Goal: Task Accomplishment & Management: Use online tool/utility

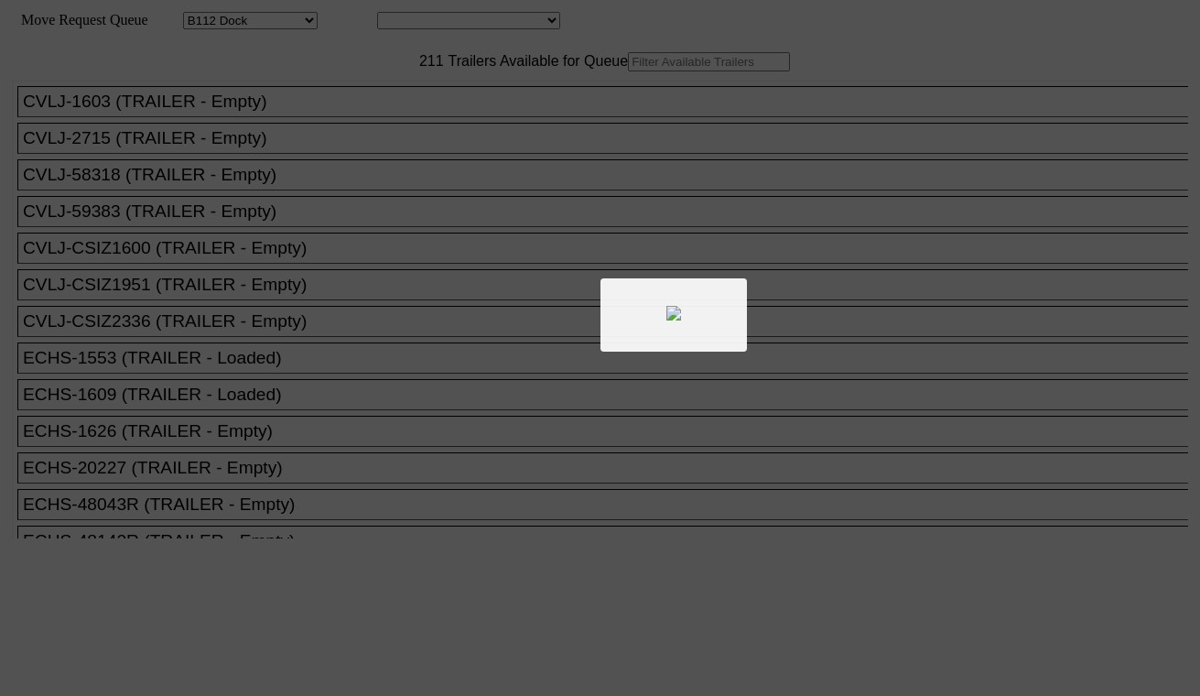
select select "121"
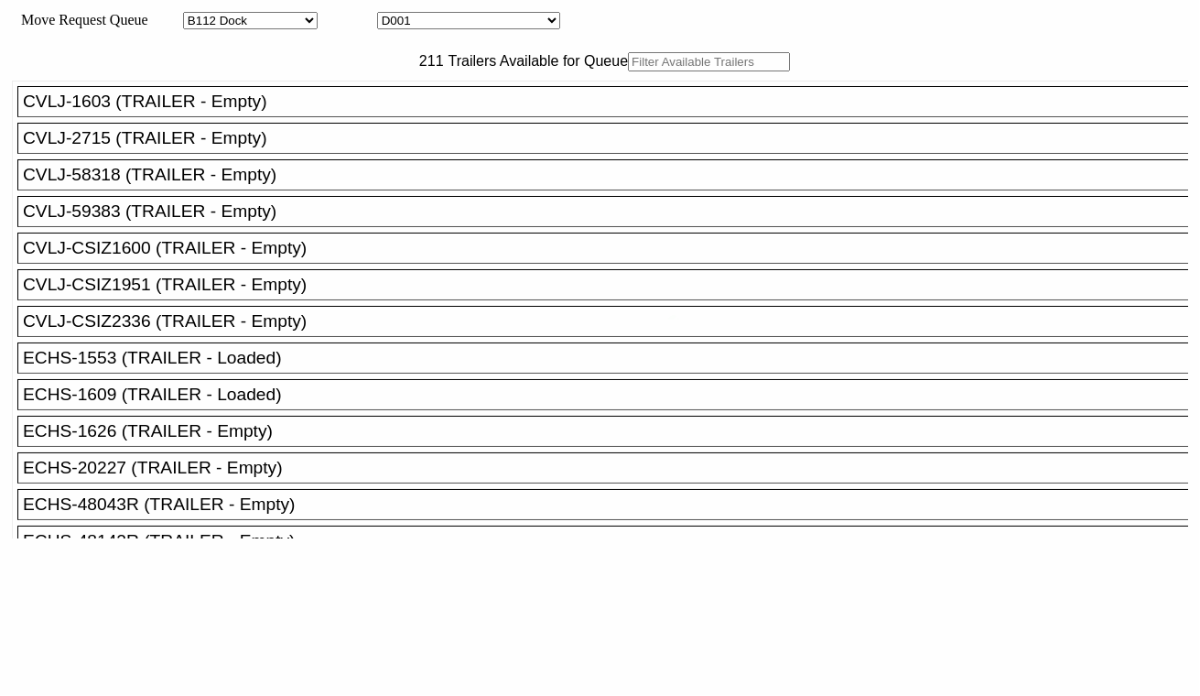
click at [480, 26] on select "D001 D002 D003 D004 D005 D006 D007 D008 D009 D010 D011 D012 D013 D014 D015 D016…" at bounding box center [468, 20] width 183 height 17
select select "3247"
click at [394, 15] on select "D001 D002 D003 D004 D005 D006 D007 D008 D009 D010 D011 D012 D013 D014 D015 D016…" at bounding box center [468, 20] width 183 height 17
click at [628, 71] on input "text" at bounding box center [709, 61] width 162 height 19
paste input "CMAU7989655"
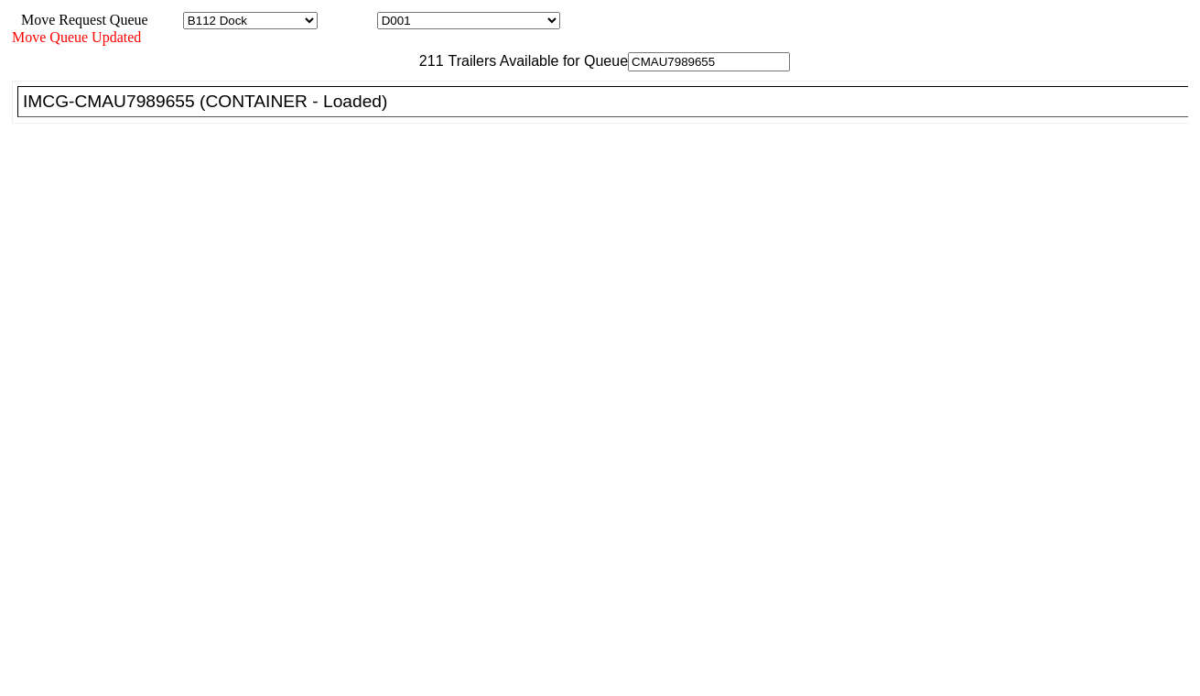
type input "CMAU7989655"
click at [337, 112] on div "IMCG-CMAU7989655 (CONTAINER - Loaded)" at bounding box center [611, 102] width 1176 height 20
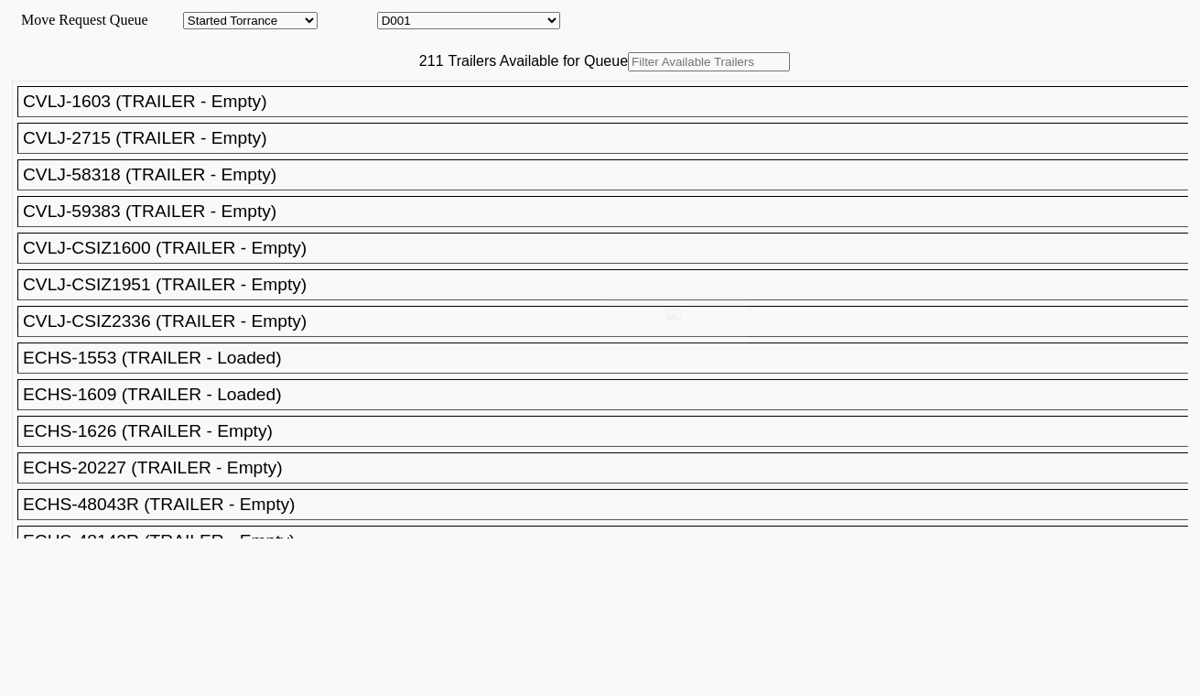
click at [454, 22] on select "D001 D002 D003 D004 D005 D006 D007 D008 D009 D010 D011 D012 D013 D014 D015 D016…" at bounding box center [468, 20] width 183 height 17
select select "3248"
click at [394, 15] on select "D001 D002 D003 D004 D005 D006 D007 D008 D009 D010 D011 D012 D013 D014 D015 D016…" at bounding box center [468, 20] width 183 height 17
click at [628, 71] on input "text" at bounding box center [709, 61] width 162 height 19
paste input "TGBU5305796"
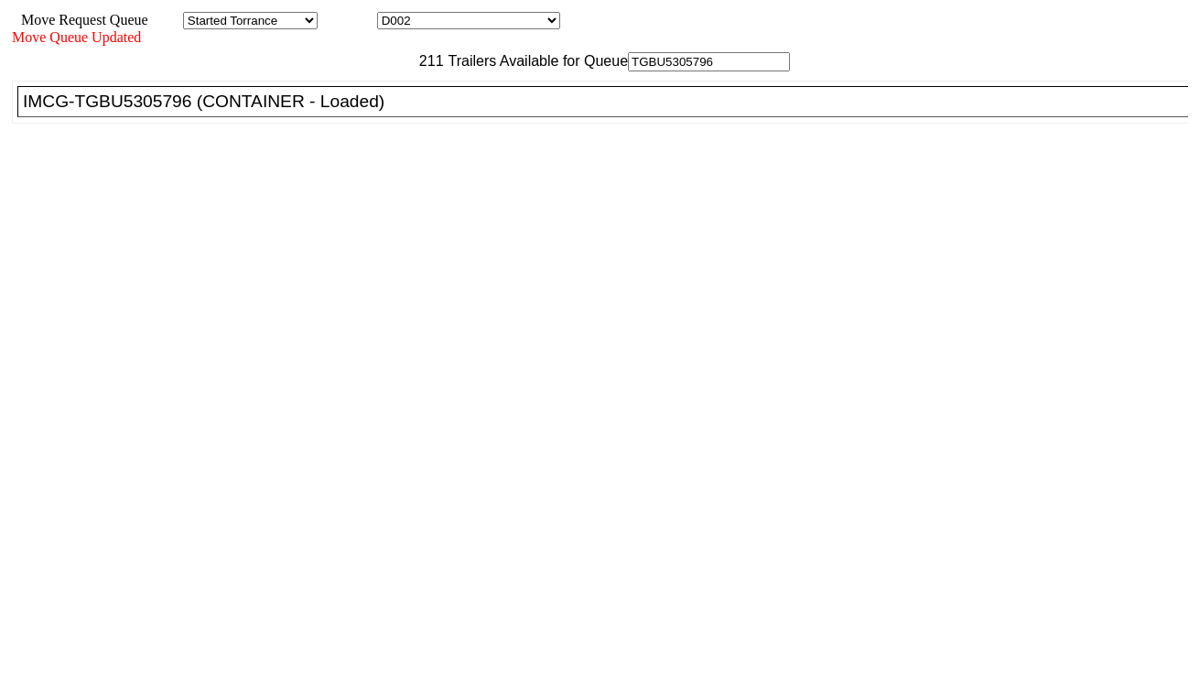
type input "TGBU5305796"
click at [375, 112] on div "IMCG-TGBU5305796 (CONTAINER - Loaded)" at bounding box center [611, 102] width 1176 height 20
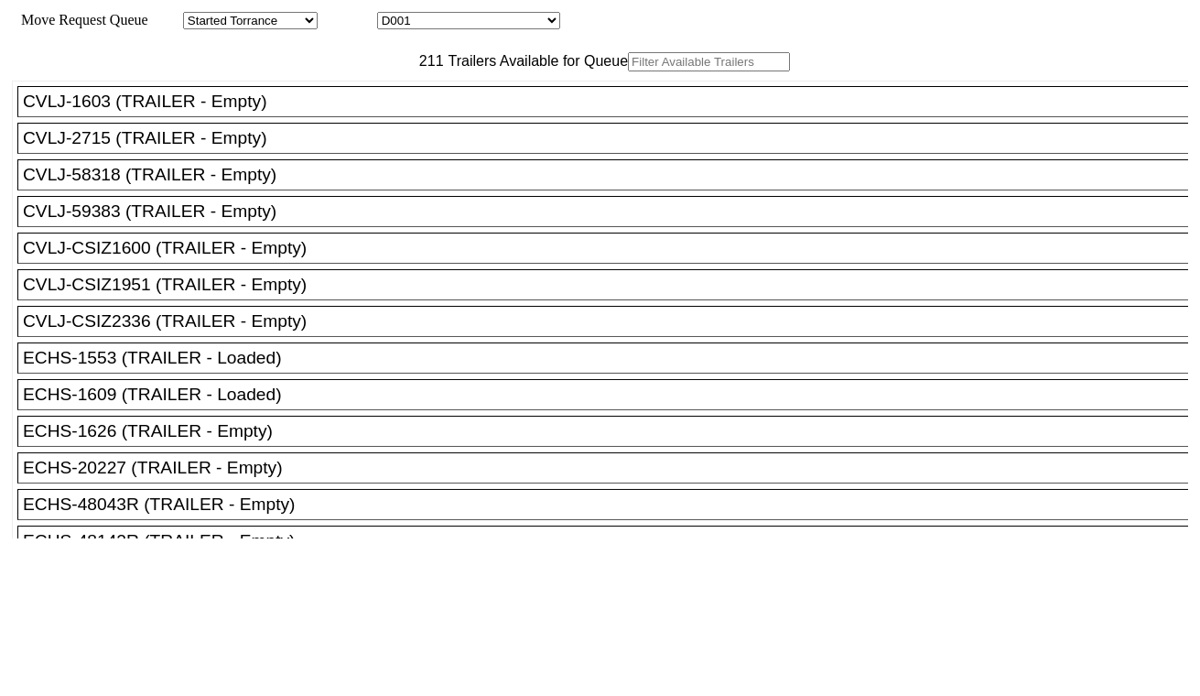
click at [470, 26] on select "D001 D002 D003 D004 D005 D006 D007 D008 D009 D010 D011 D012 D013 D014 D015 D016…" at bounding box center [468, 20] width 183 height 17
select select "3249"
click at [394, 15] on select "D001 D002 D003 D004 D005 D006 D007 D008 D009 D010 D011 D012 D013 D014 D015 D016…" at bounding box center [468, 20] width 183 height 17
drag, startPoint x: 413, startPoint y: 98, endPoint x: 382, endPoint y: 98, distance: 31.1
click at [628, 71] on input "text" at bounding box center [709, 61] width 162 height 19
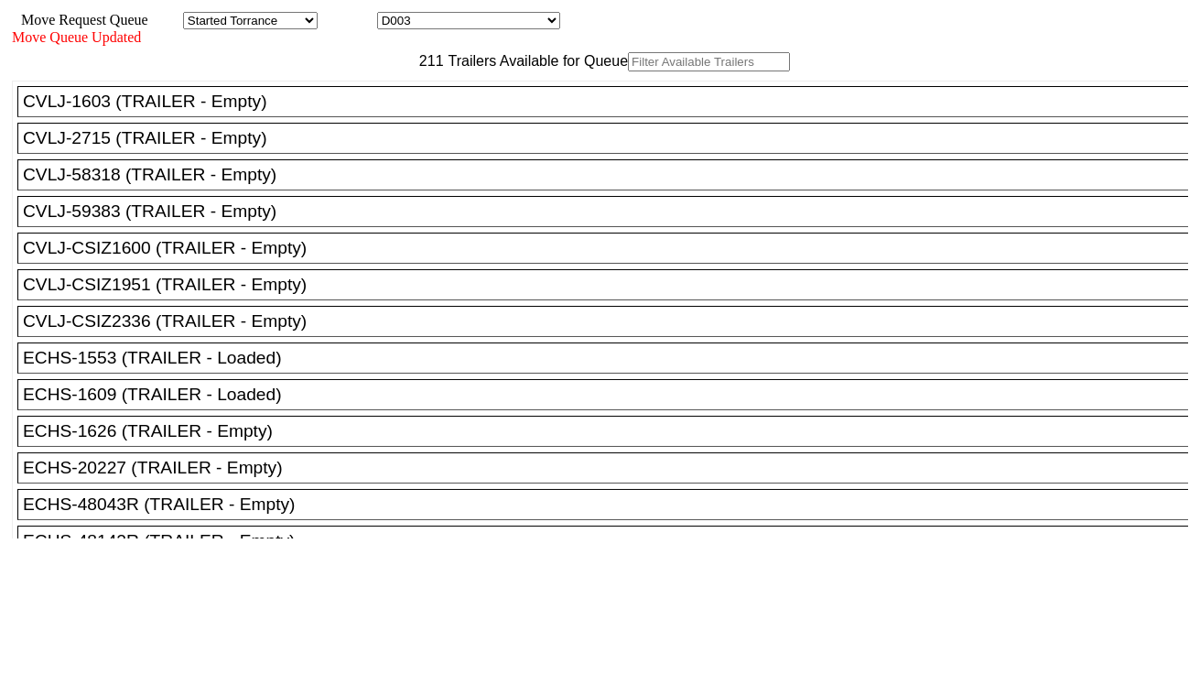
paste input "UETU7837238"
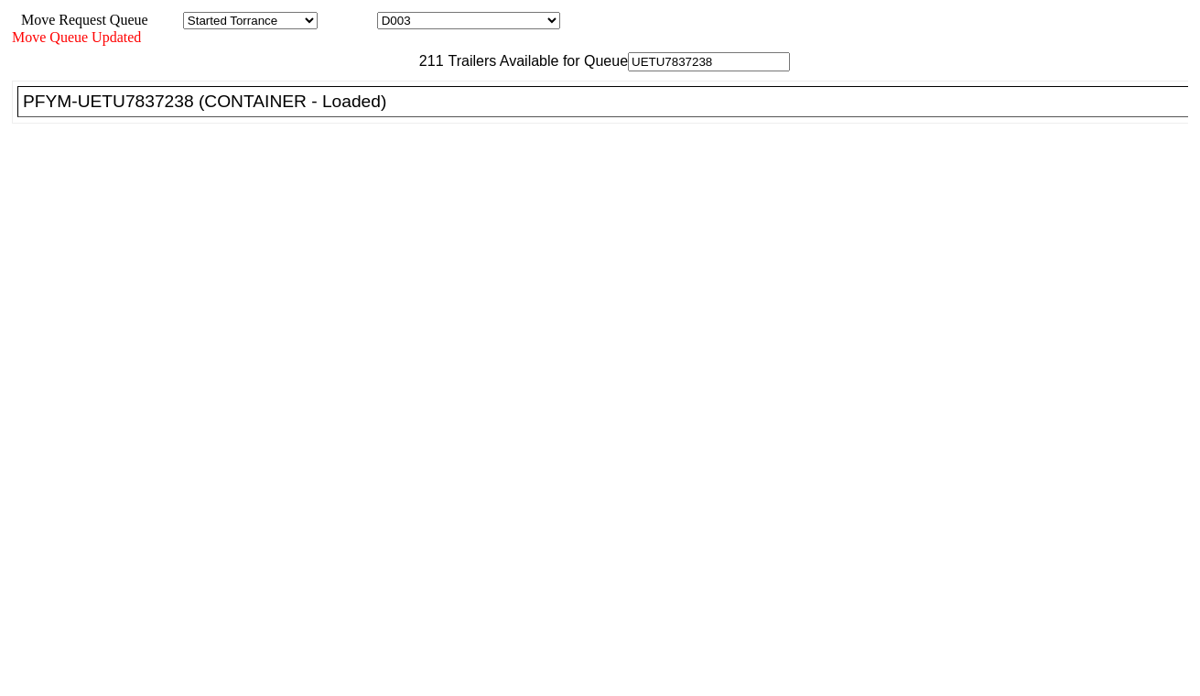
type input "UETU7837238"
click at [383, 112] on div "PFYM-UETU7837238 (CONTAINER - Loaded)" at bounding box center [611, 102] width 1176 height 20
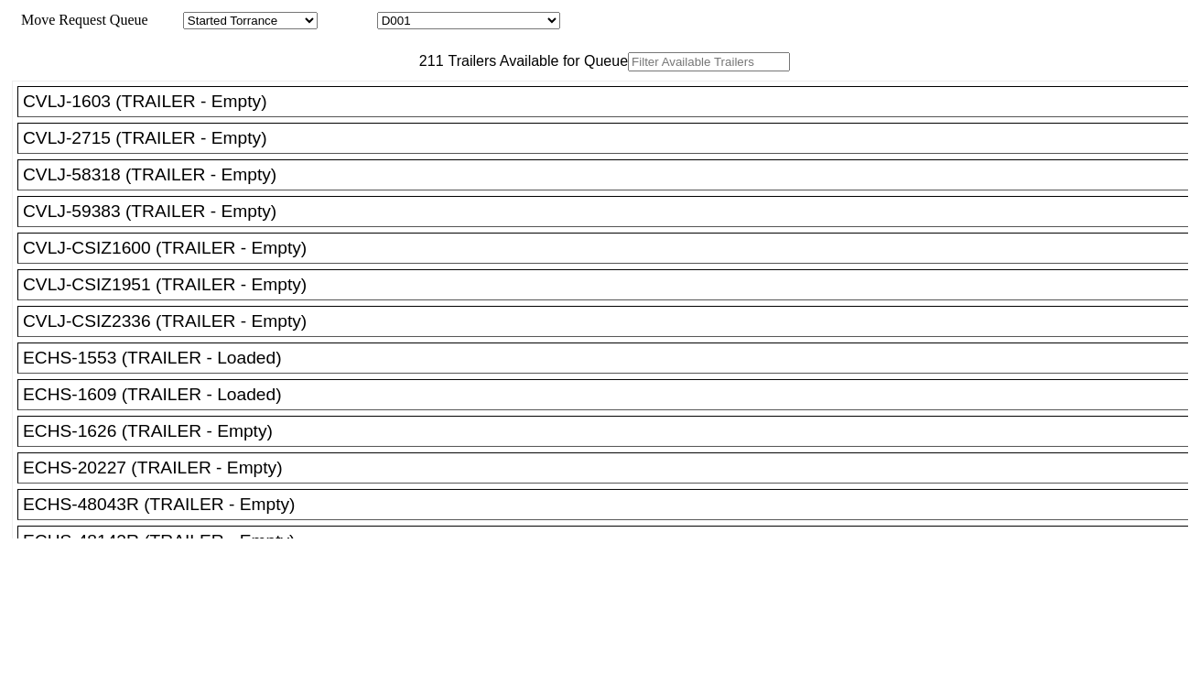
click at [628, 71] on input "text" at bounding box center [709, 61] width 162 height 19
paste input "HMMU6682021"
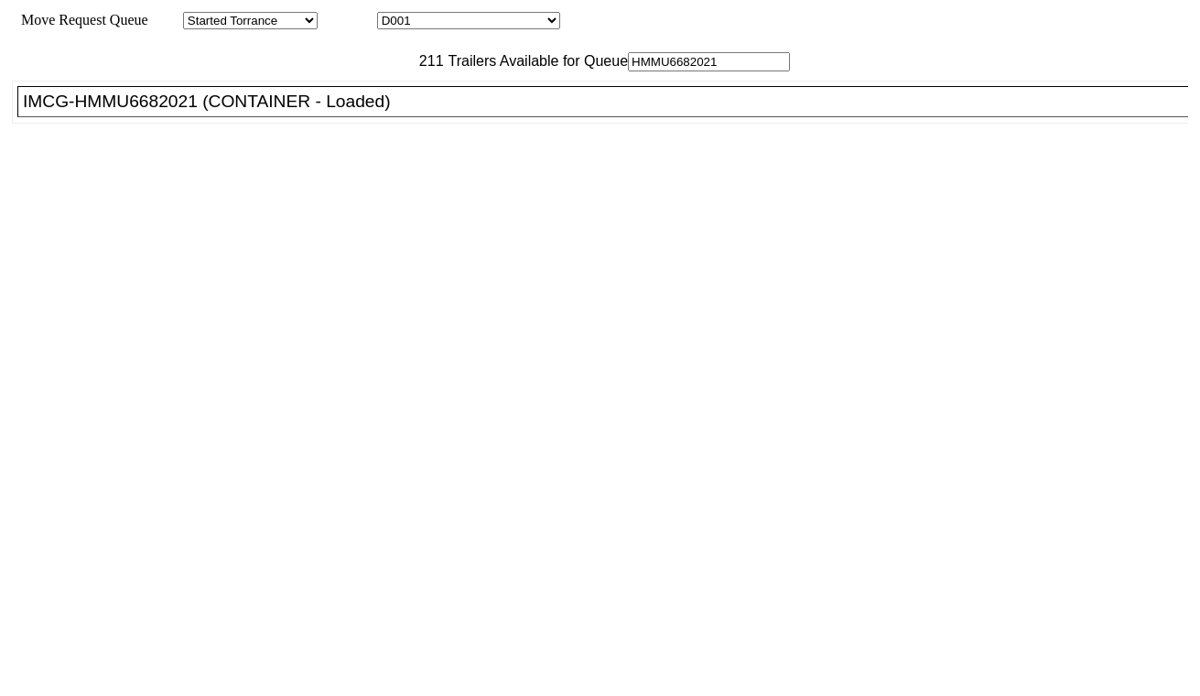
type input "HMMU6682021"
click at [373, 112] on div "IMCG-HMMU6682021 (CONTAINER - Loaded)" at bounding box center [611, 102] width 1176 height 20
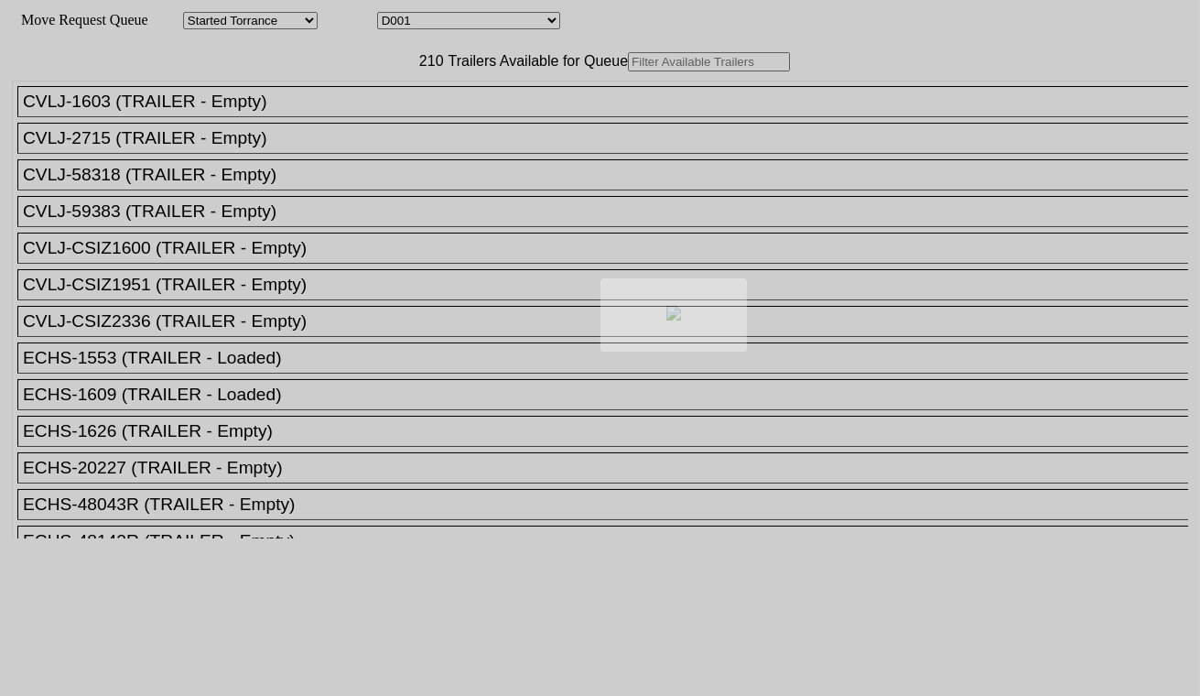
click at [508, 21] on div at bounding box center [600, 348] width 1200 height 696
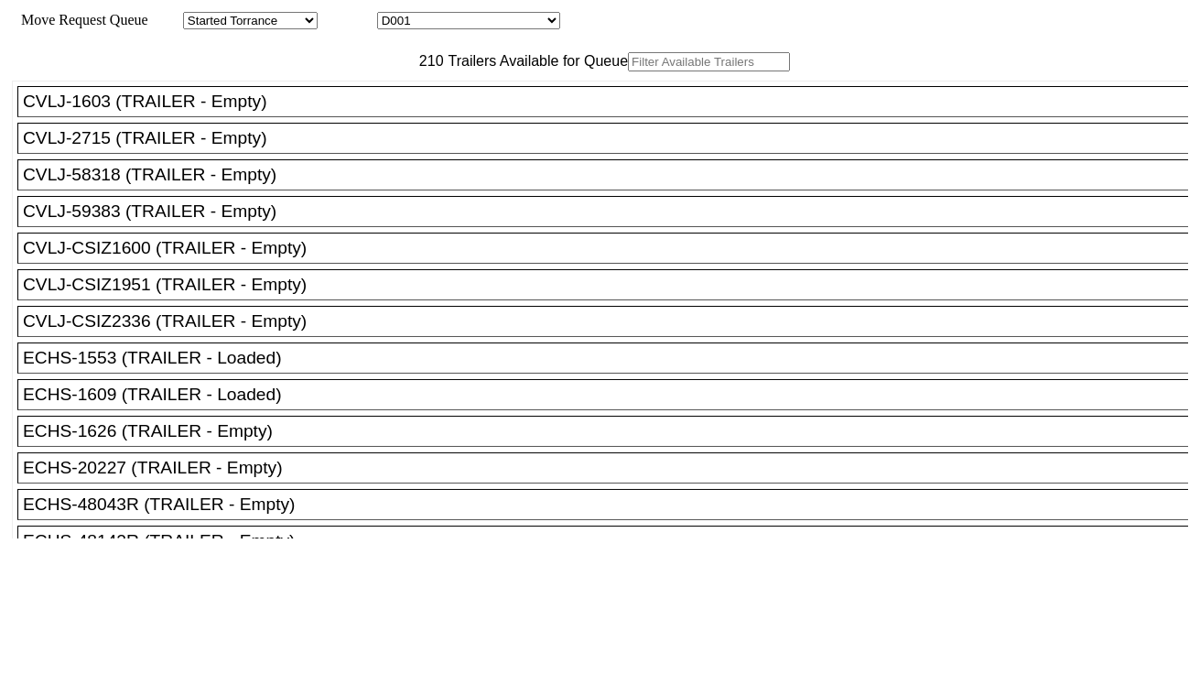
click at [508, 21] on select "D001 D002 D003 D004 D005 D006 D007 D008 D009 D010 D011 D012 D013 D014 D015 D016…" at bounding box center [468, 20] width 183 height 17
select select "3251"
click at [394, 15] on select "D001 D002 D003 D004 D005 D006 D007 D008 D009 D010 D011 D012 D013 D014 D015 D016…" at bounding box center [468, 20] width 183 height 17
click at [628, 71] on input "text" at bounding box center [709, 61] width 162 height 19
paste input "MSBU5454626"
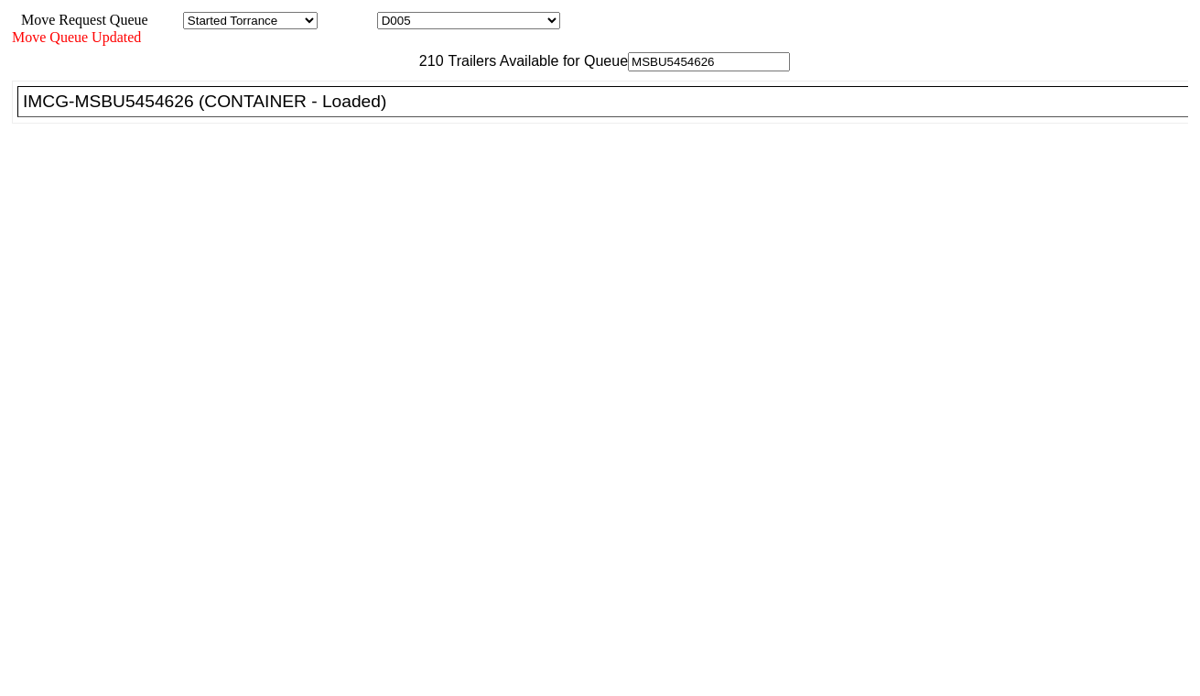
type input "MSBU5454626"
click at [377, 112] on div "IMCG-MSBU5454626 (CONTAINER - Loaded)" at bounding box center [611, 102] width 1176 height 20
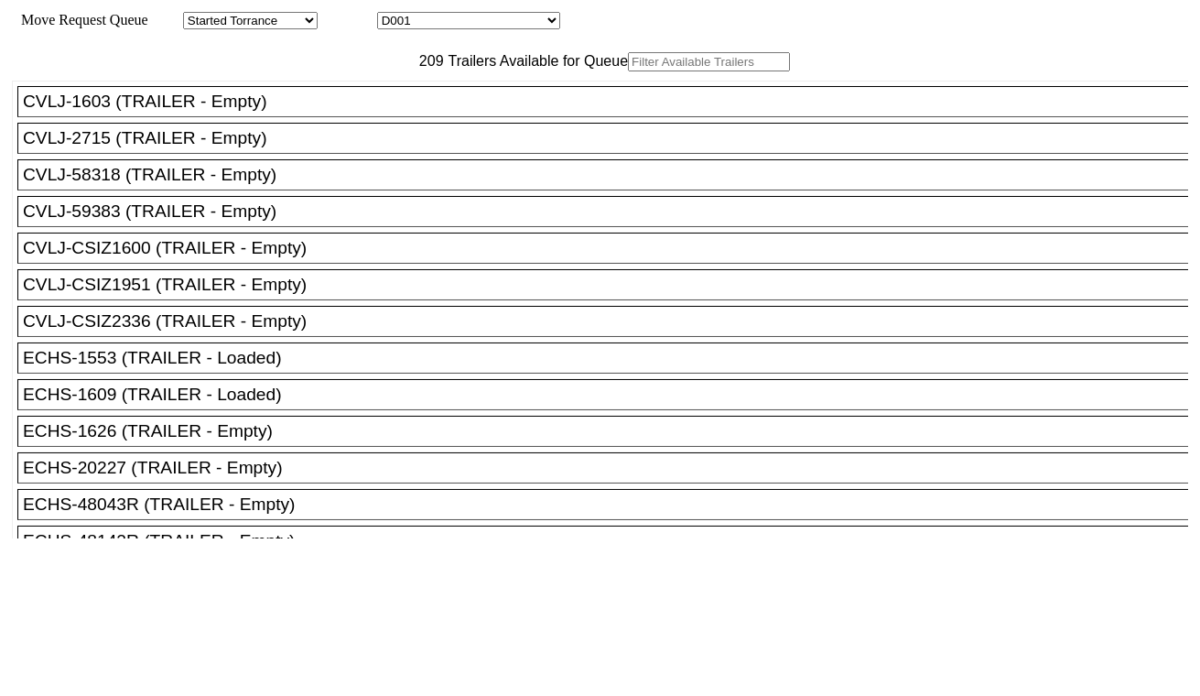
click at [462, 24] on select "D001 D002 D003 D004 D005 D006 D007 D008 D009 D010 D011 D012 D013 D014 D015 D016…" at bounding box center [468, 20] width 183 height 17
select select "3252"
click at [394, 15] on select "D001 D002 D003 D004 D005 D006 D007 D008 D009 D010 D011 D012 D013 D014 D015 D016…" at bounding box center [468, 20] width 183 height 17
click at [628, 71] on input "text" at bounding box center [709, 61] width 162 height 19
paste input "MSMU8647108"
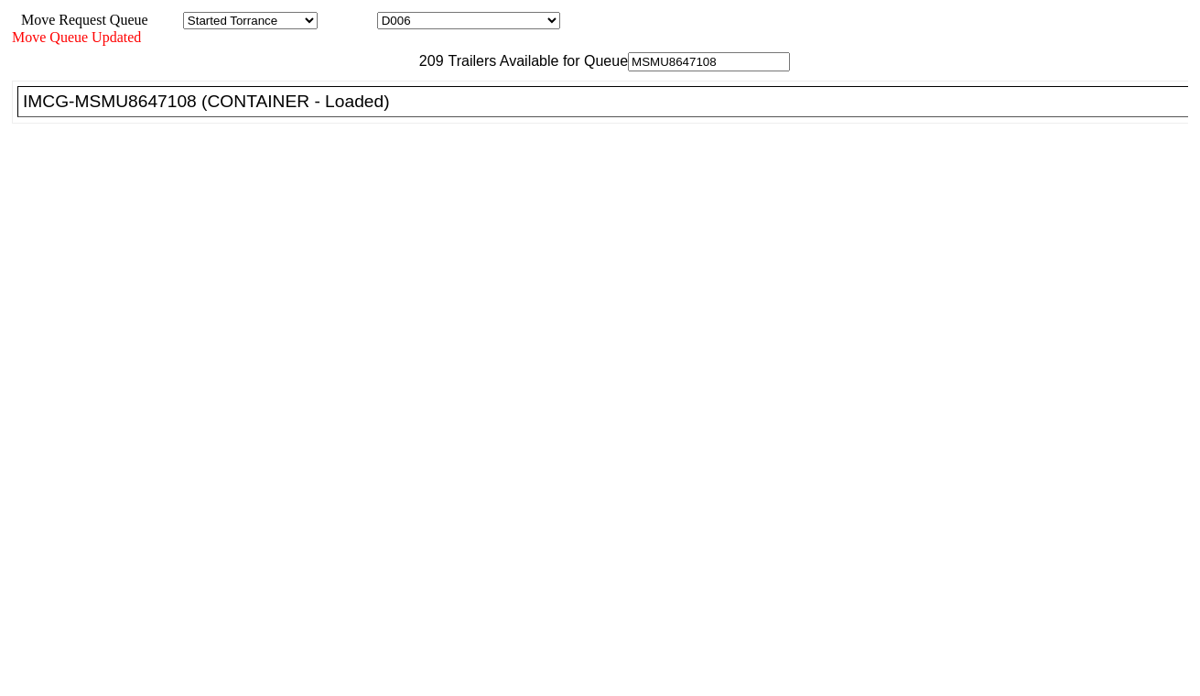
type input "MSMU8647108"
drag, startPoint x: 370, startPoint y: 146, endPoint x: 386, endPoint y: 157, distance: 19.8
click at [371, 112] on div "IMCG-MSMU8647108 (CONTAINER - Loaded)" at bounding box center [611, 102] width 1176 height 20
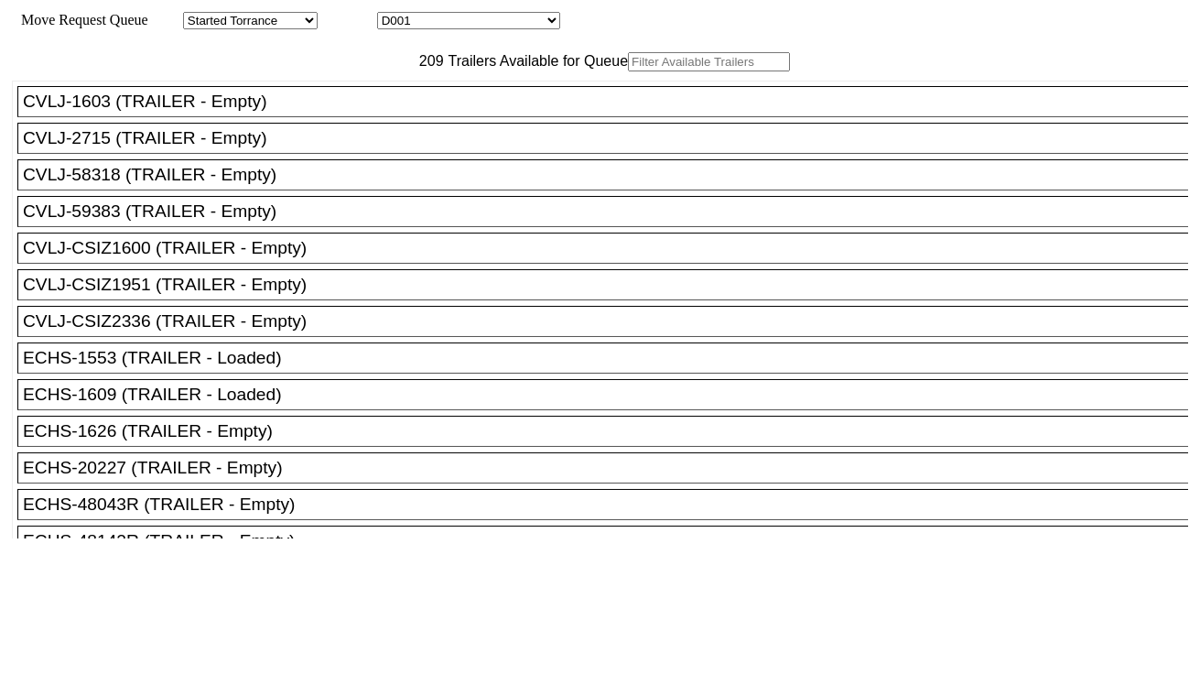
click at [436, 25] on select "D001 D002 D003 D004 D005 D006 D007 D008 D009 D010 D011 D012 D013 D014 D015 D016…" at bounding box center [468, 20] width 183 height 17
select select "3253"
click at [394, 15] on select "D001 D002 D003 D004 D005 D006 D007 D008 D009 D010 D011 D012 D013 D014 D015 D016…" at bounding box center [468, 20] width 183 height 17
click at [628, 71] on input "text" at bounding box center [709, 61] width 162 height 19
paste input "MSKU1483980"
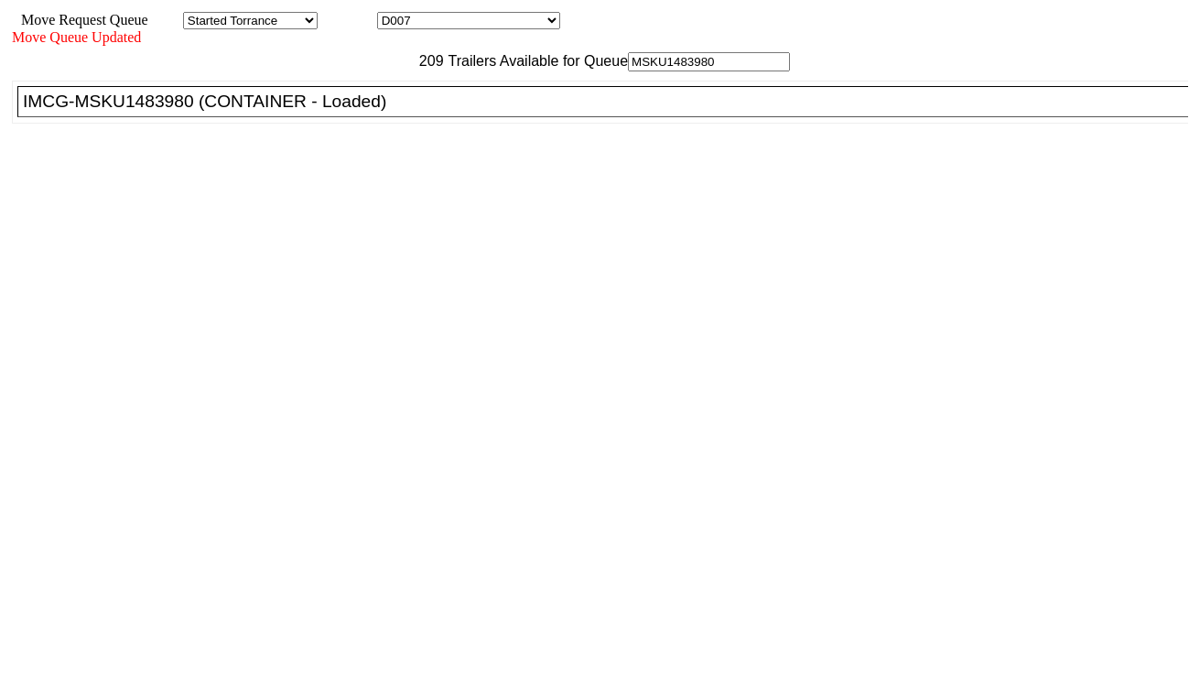
type input "MSKU1483980"
click at [363, 112] on div "IMCG-MSKU1483980 (CONTAINER - Loaded)" at bounding box center [611, 102] width 1176 height 20
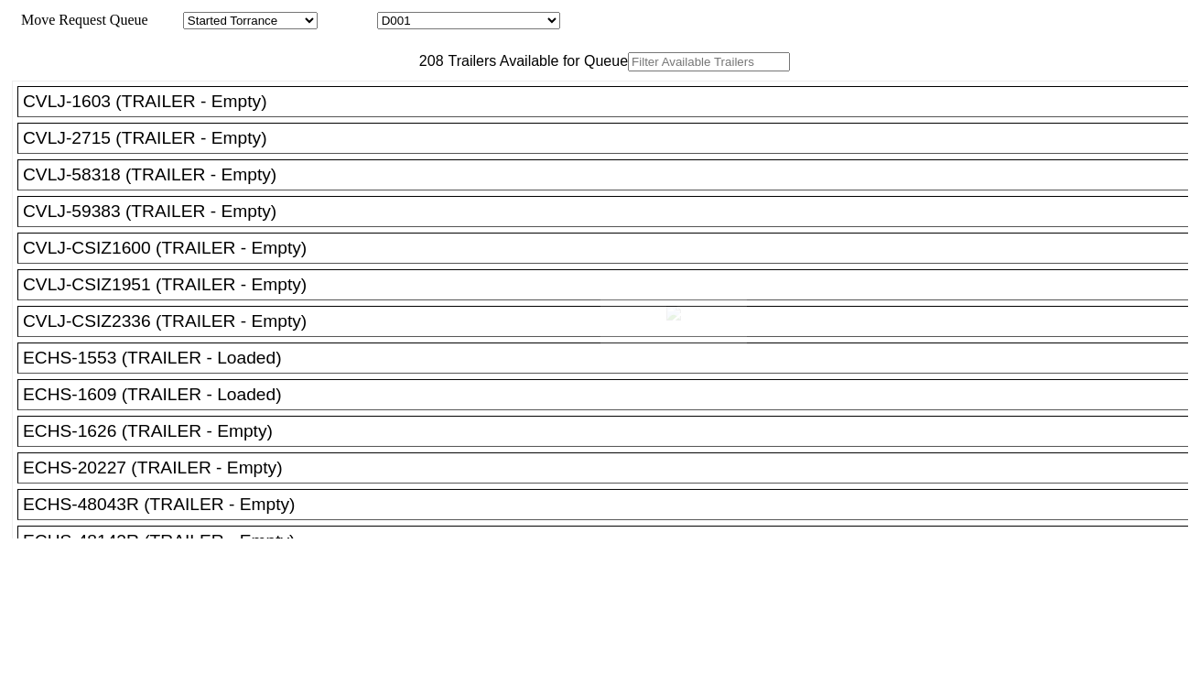
click at [443, 22] on div at bounding box center [600, 348] width 1200 height 696
click at [447, 22] on select "D001 D002 D003 D004 D005 D006 D007 D008 D009 D010 D011 D012 D013 D014 D015 D016…" at bounding box center [468, 20] width 183 height 17
select select "3254"
click at [394, 15] on select "D001 D002 D003 D004 D005 D006 D007 D008 D009 D010 D011 D012 D013 D014 D015 D016…" at bounding box center [468, 20] width 183 height 17
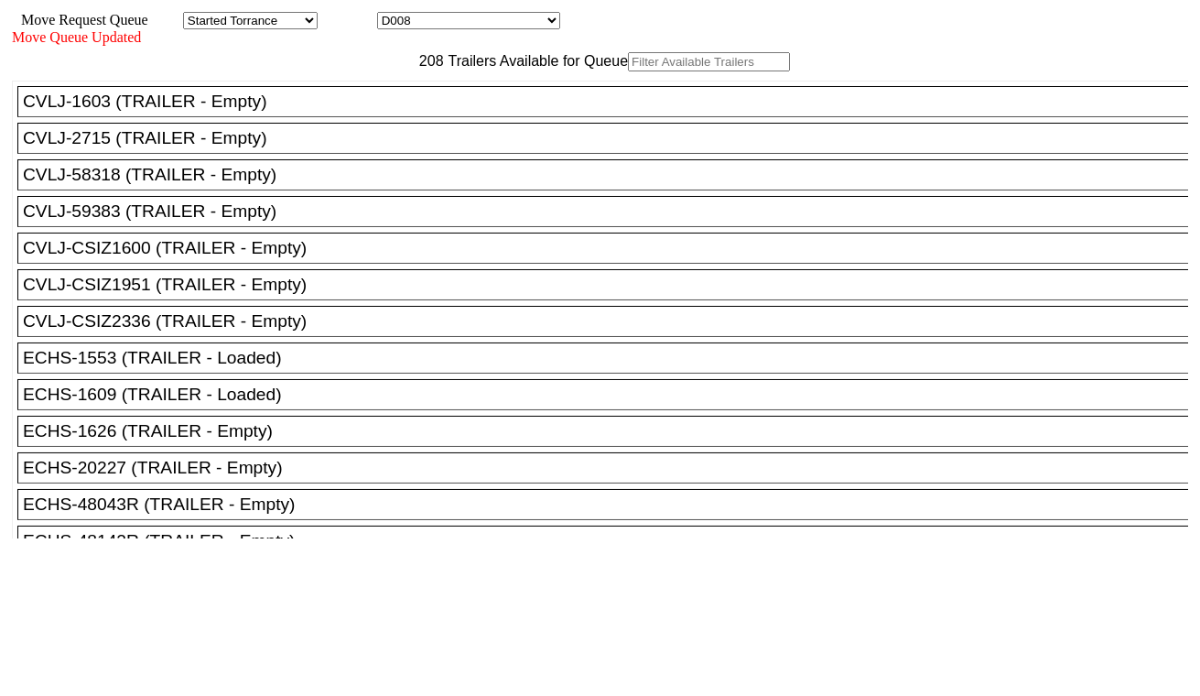
click at [628, 71] on input "text" at bounding box center [709, 61] width 162 height 19
paste input "CAAU7306028"
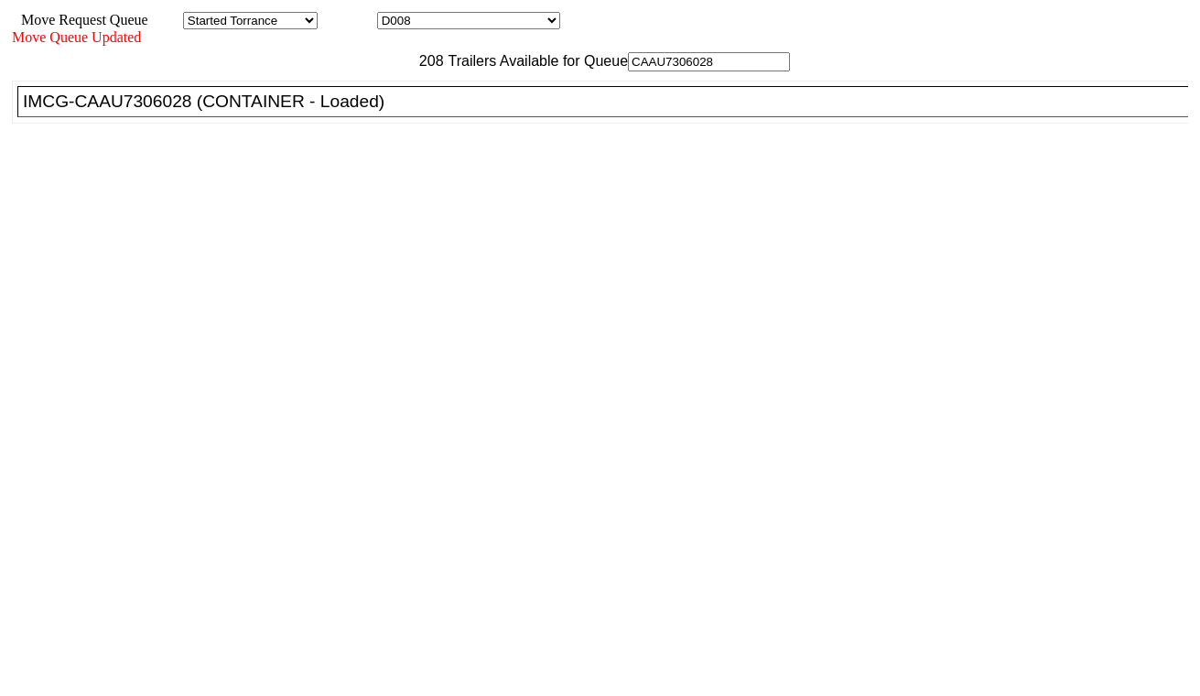
type input "CAAU7306028"
click at [388, 112] on div "IMCG-CAAU7306028 (CONTAINER - Loaded)" at bounding box center [611, 102] width 1176 height 20
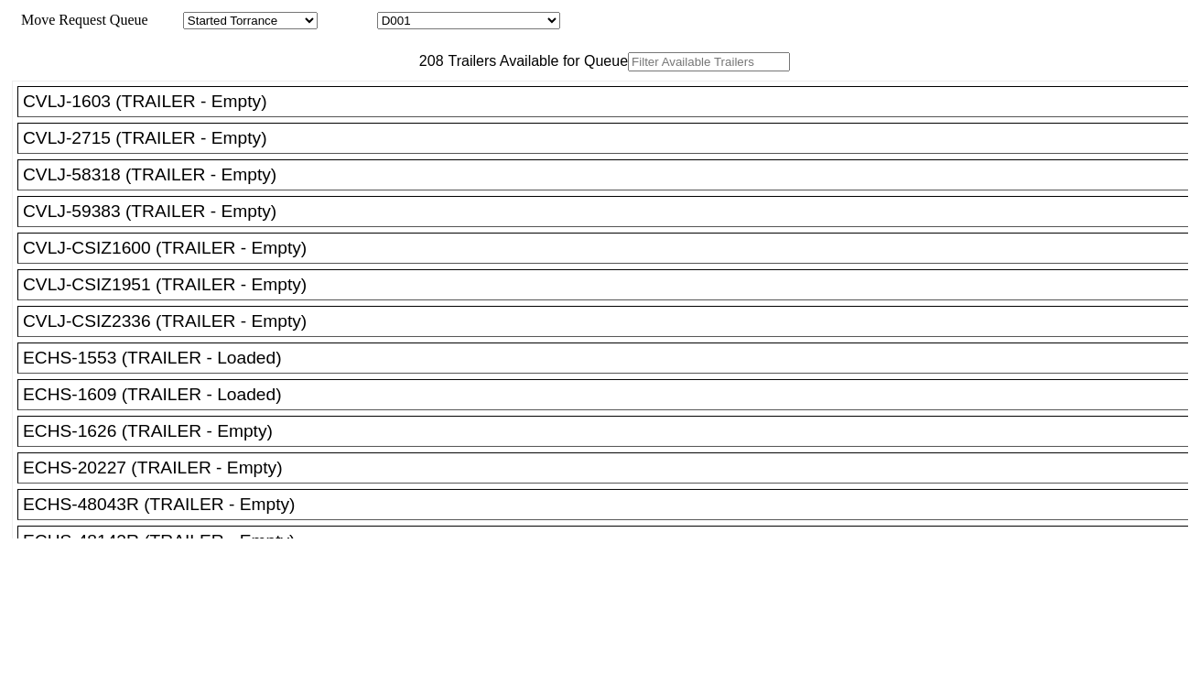
click at [517, 28] on select "D001 D002 D003 D004 D005 D006 D007 D008 D009 D010 D011 D012 D013 D014 D015 D016…" at bounding box center [468, 20] width 183 height 17
select select "3255"
click at [394, 15] on select "D001 D002 D003 D004 D005 D006 D007 D008 D009 D010 D011 D012 D013 D014 D015 D016…" at bounding box center [468, 20] width 183 height 17
click at [628, 71] on input "text" at bounding box center [709, 61] width 162 height 19
paste input "MRSU4515870"
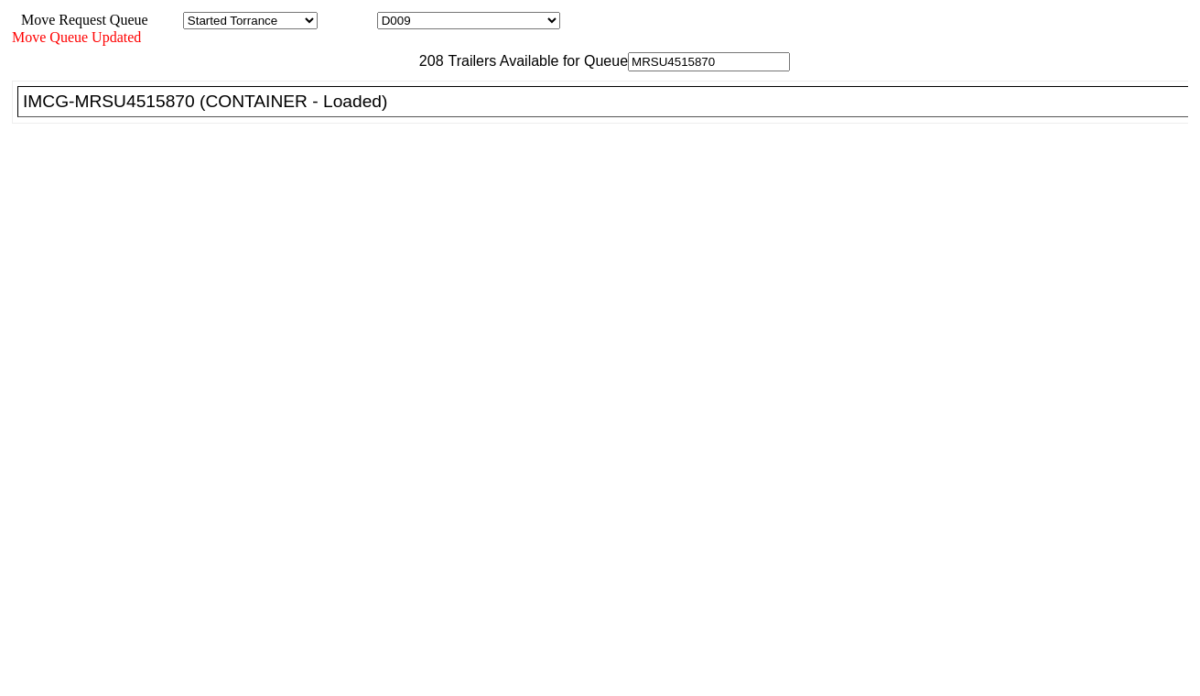
type input "MRSU4515870"
click at [381, 112] on div "IMCG-MRSU4515870 (CONTAINER - Loaded)" at bounding box center [611, 102] width 1176 height 20
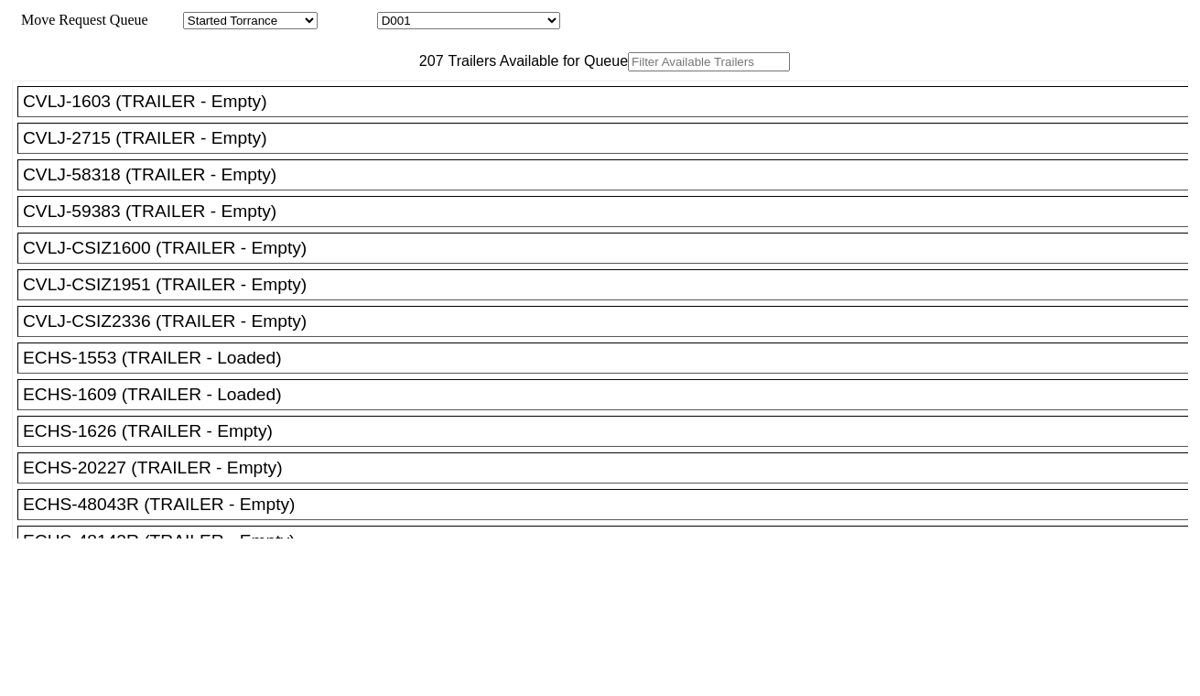
click at [476, 21] on select "D001 D002 D003 D004 D005 D006 D007 D008 D009 D010 D011 D012 D013 D014 D015 D016…" at bounding box center [468, 20] width 183 height 17
select select "3256"
click at [394, 15] on select "D001 D002 D003 D004 D005 D006 D007 D008 D009 D010 D011 D012 D013 D014 D015 D016…" at bounding box center [468, 20] width 183 height 17
click at [628, 71] on input "text" at bounding box center [709, 61] width 162 height 19
paste input "MEDU4654893"
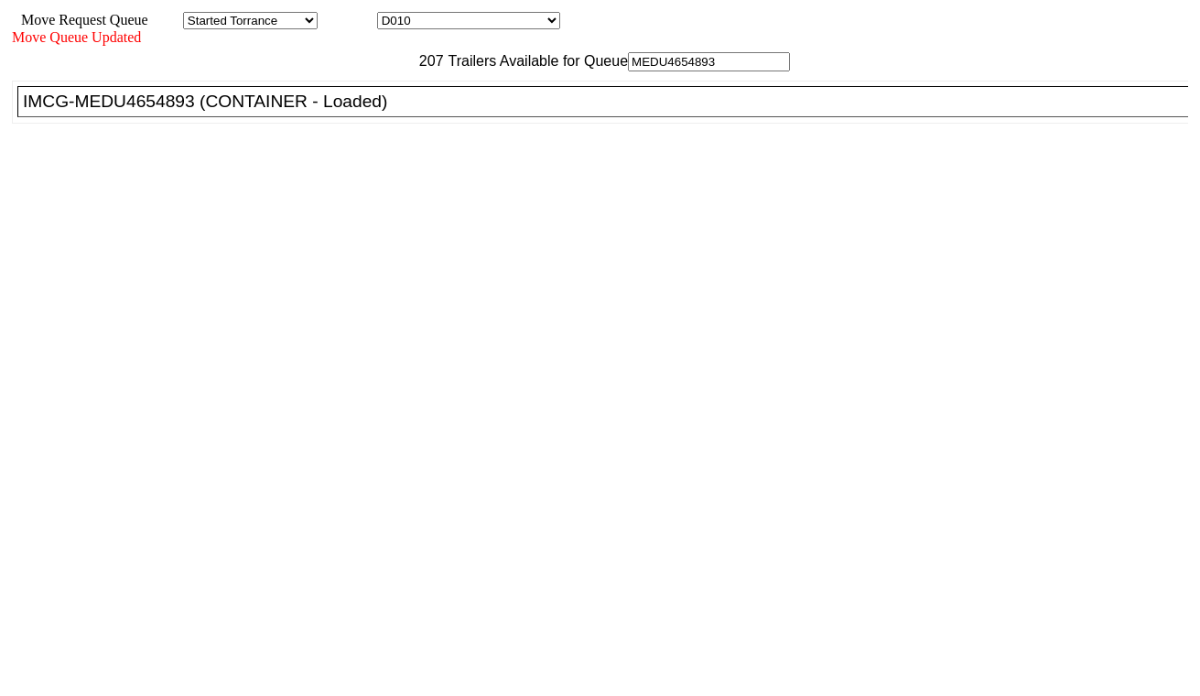
type input "MEDU4654893"
click at [401, 117] on li "IMCG-MEDU4654893 (CONTAINER - Loaded)" at bounding box center [610, 101] width 1187 height 31
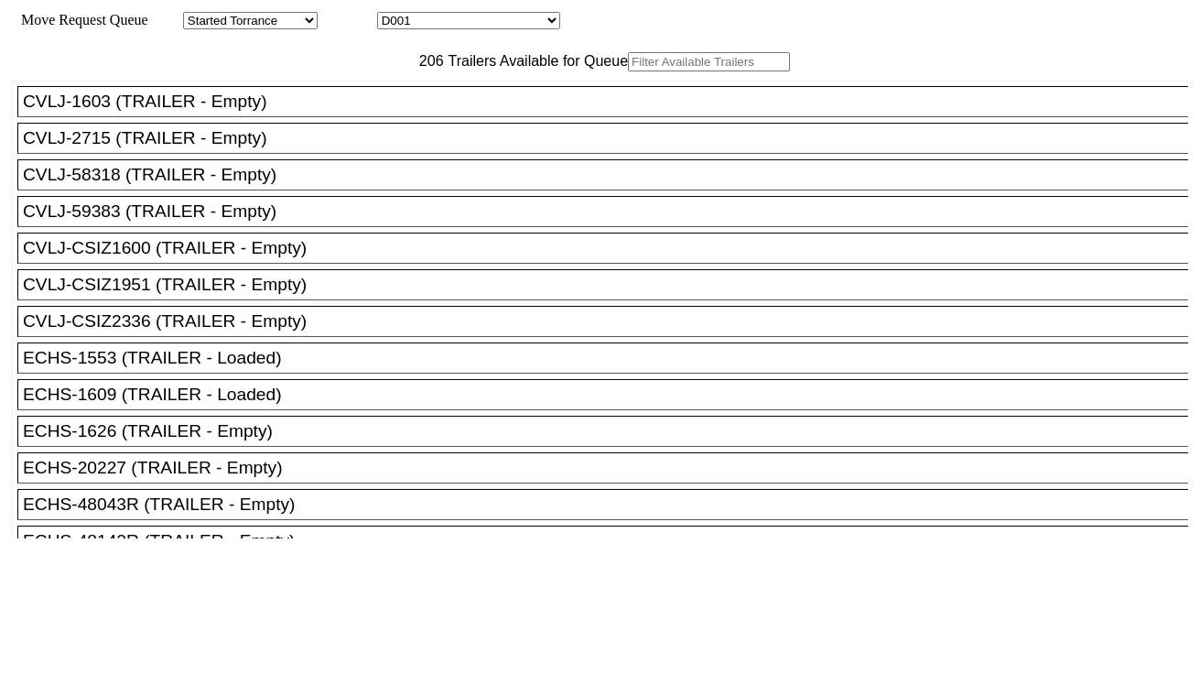
click at [489, 23] on select "D001 D002 D003 D004 D005 D006 D007 D008 D009 D010 D011 D012 D013 D014 D015 D016…" at bounding box center [468, 20] width 183 height 17
select select "3257"
click at [394, 15] on select "D001 D002 D003 D004 D005 D006 D007 D008 D009 D010 D011 D012 D013 D014 D015 D016…" at bounding box center [468, 20] width 183 height 17
click at [628, 71] on input "text" at bounding box center [709, 61] width 162 height 19
paste input "TRHU1947955"
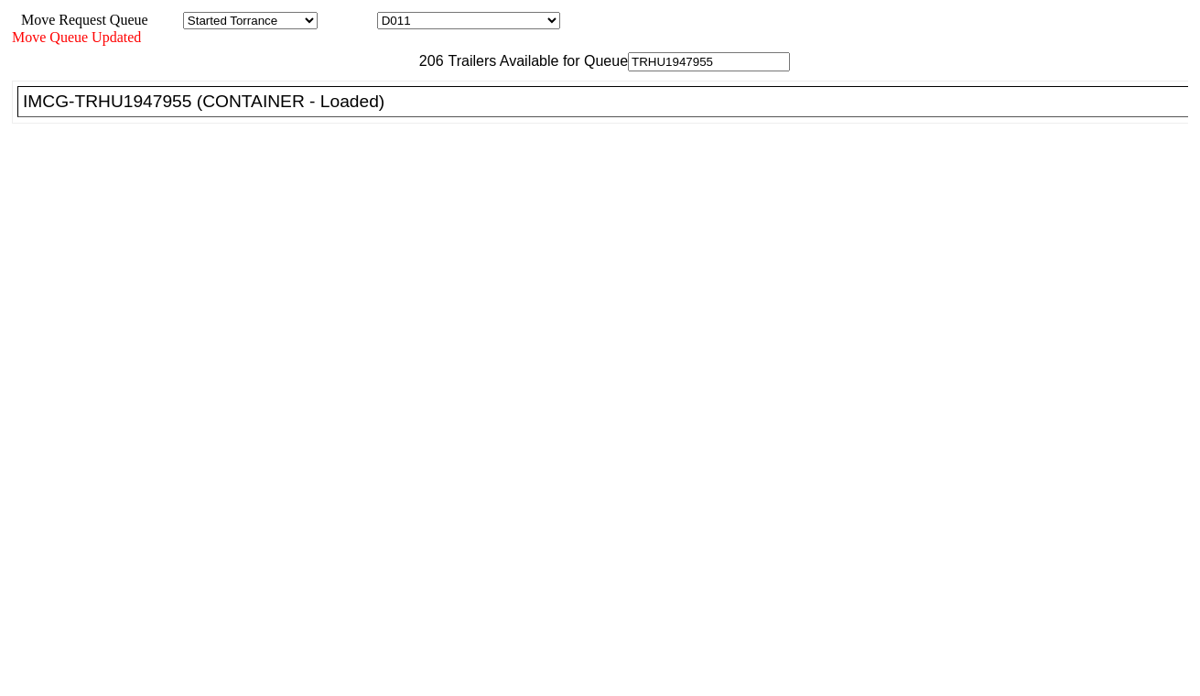
type input "TRHU1947955"
click at [379, 112] on div "IMCG-TRHU1947955 (CONTAINER - Loaded)" at bounding box center [611, 102] width 1176 height 20
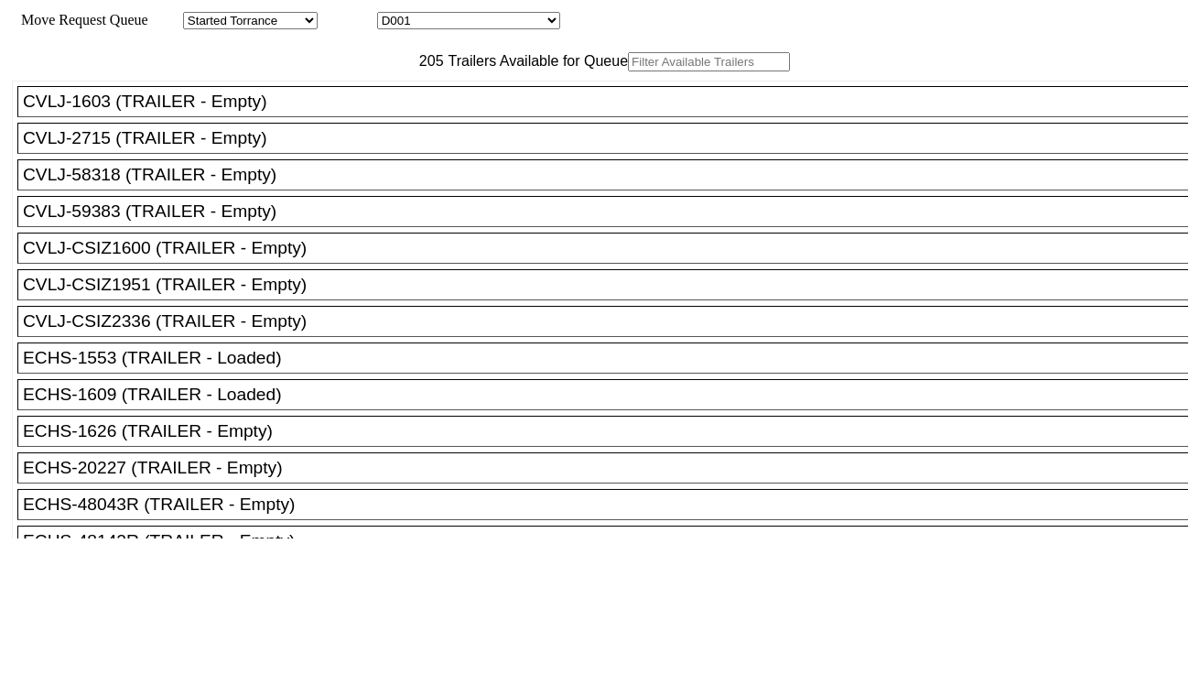
click at [481, 22] on select "D001 D002 D003 D004 D005 D006 D007 D008 D009 D010 D011 D012 D013 D014 D015 D016…" at bounding box center [468, 20] width 183 height 17
click at [394, 15] on select "D001 D002 D003 D004 D005 D006 D007 D008 D009 D010 D011 D012 D013 D014 D015 D016…" at bounding box center [468, 20] width 183 height 17
click at [450, 14] on select "D001 D002 D003 D004 D005 D006 D007 D008 D009 D010 D011 D012 D013 D014 D015 D016…" at bounding box center [468, 20] width 183 height 17
select select "3258"
click at [394, 15] on select "D001 D002 D003 D004 D005 D006 D007 D008 D009 D010 D011 D012 D013 D014 D015 D016…" at bounding box center [468, 20] width 183 height 17
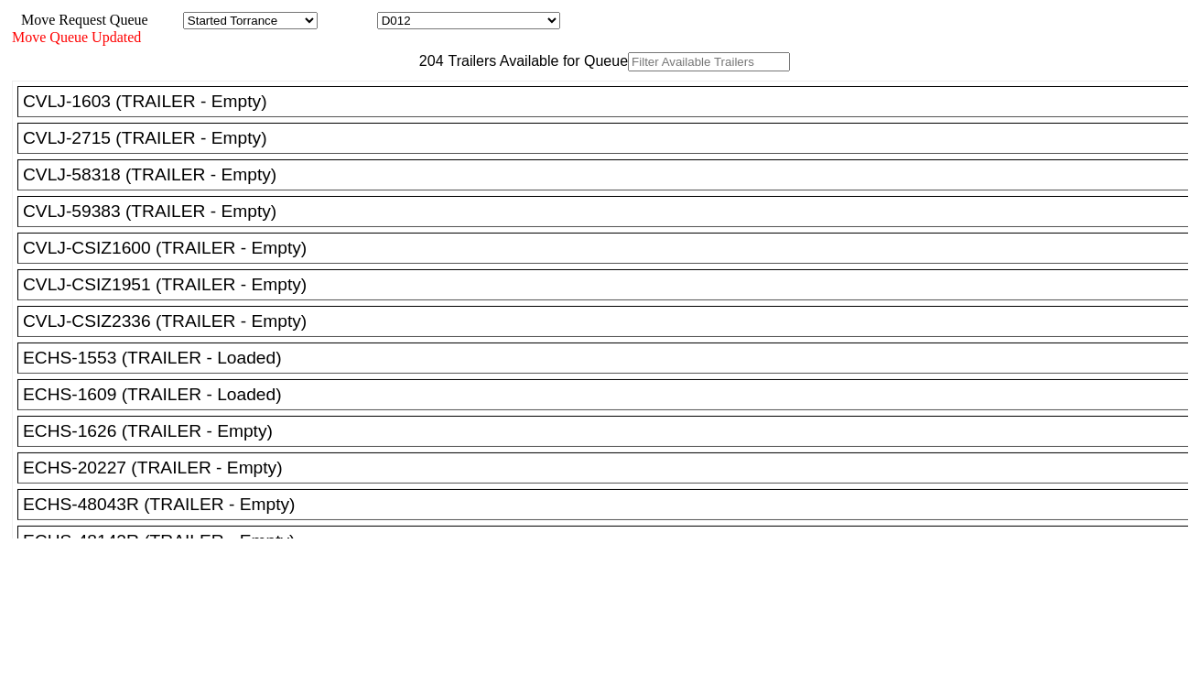
click at [628, 71] on input "text" at bounding box center [709, 61] width 162 height 19
paste input "UETU7841346"
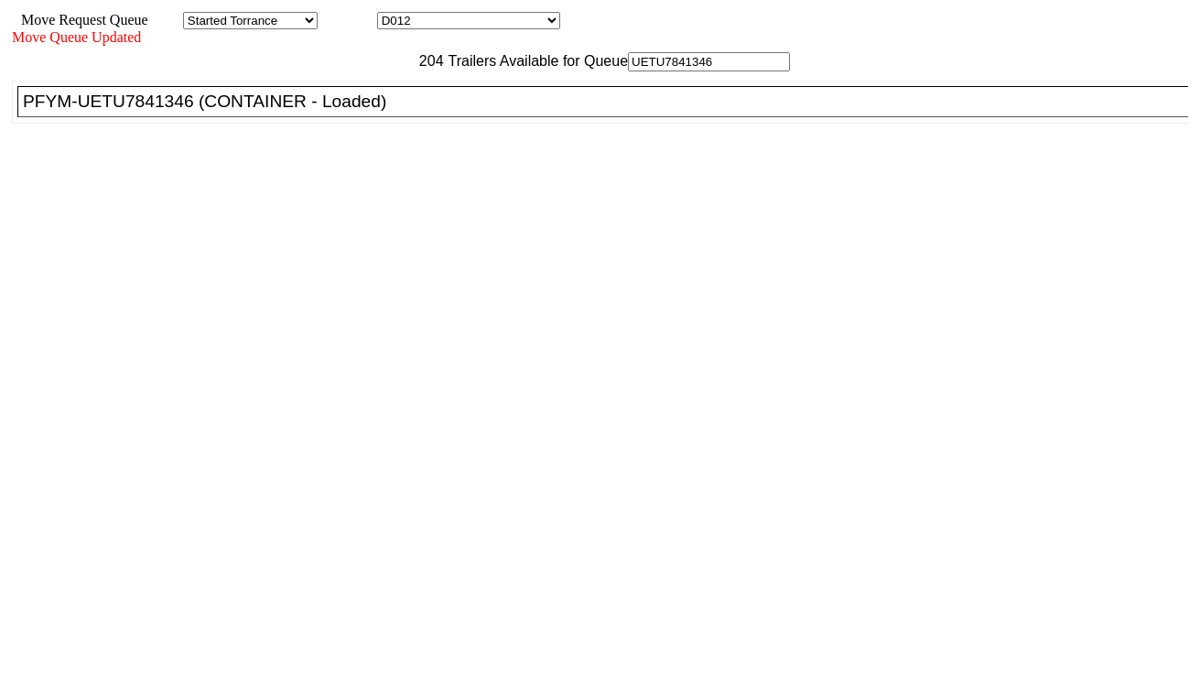
type input "UETU7841346"
click at [388, 112] on div "PFYM-UETU7841346 (CONTAINER - Loaded)" at bounding box center [611, 102] width 1176 height 20
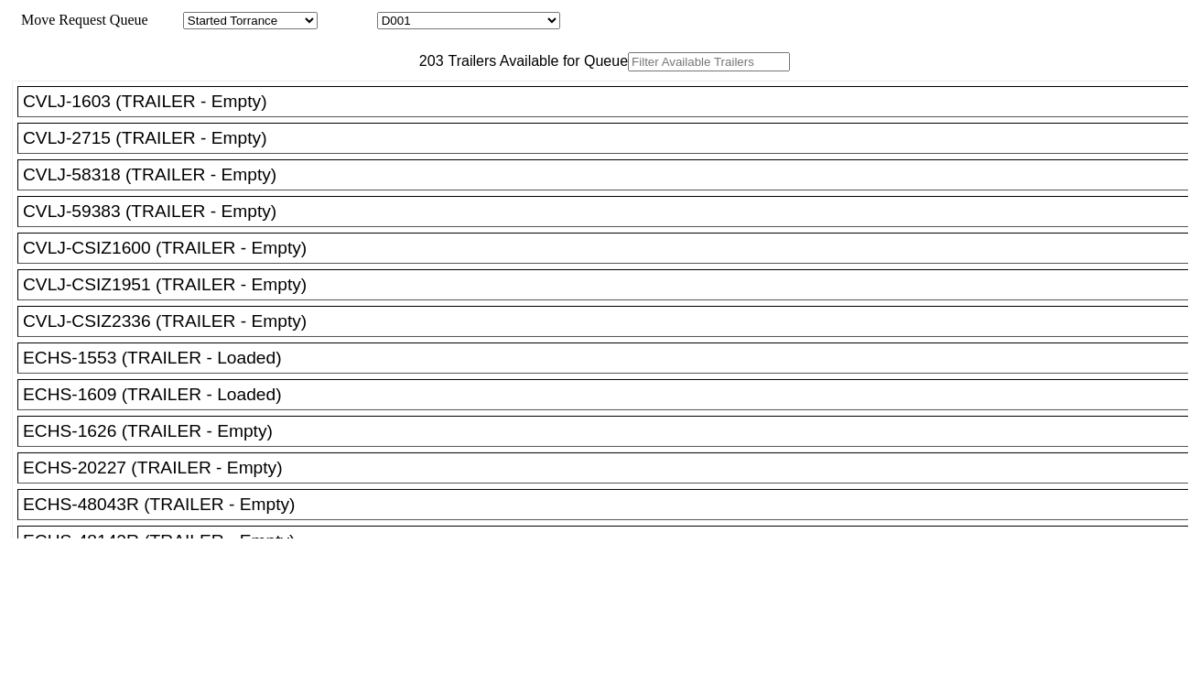
click at [503, 24] on select "D001 D002 D003 D004 D005 D006 D007 D008 D009 D010 D011 D012 D013 D014 D015 D016…" at bounding box center [468, 20] width 183 height 17
select select "3259"
click at [394, 15] on select "D001 D002 D003 D004 D005 D006 D007 D008 D009 D010 D011 D012 D013 D014 D015 D016…" at bounding box center [468, 20] width 183 height 17
click at [628, 71] on input "text" at bounding box center [709, 61] width 162 height 19
paste input "MRKU0943796"
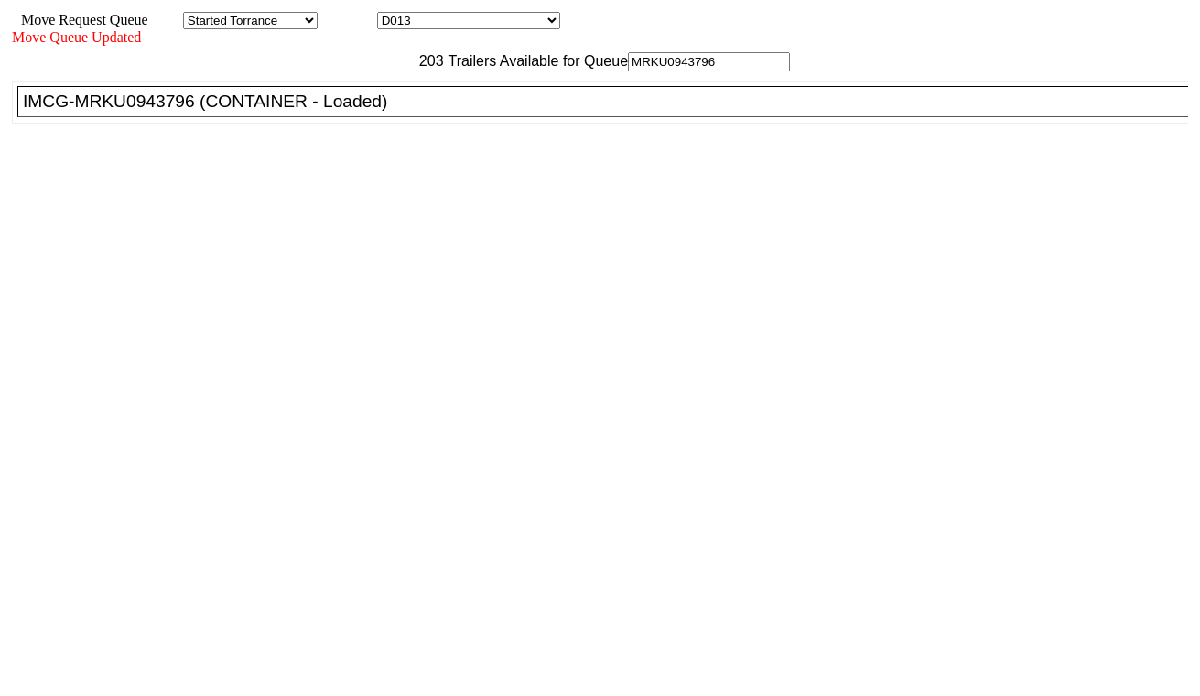
type input "MRKU0943796"
click at [364, 112] on div "IMCG-MRKU0943796 (CONTAINER - Loaded)" at bounding box center [611, 102] width 1176 height 20
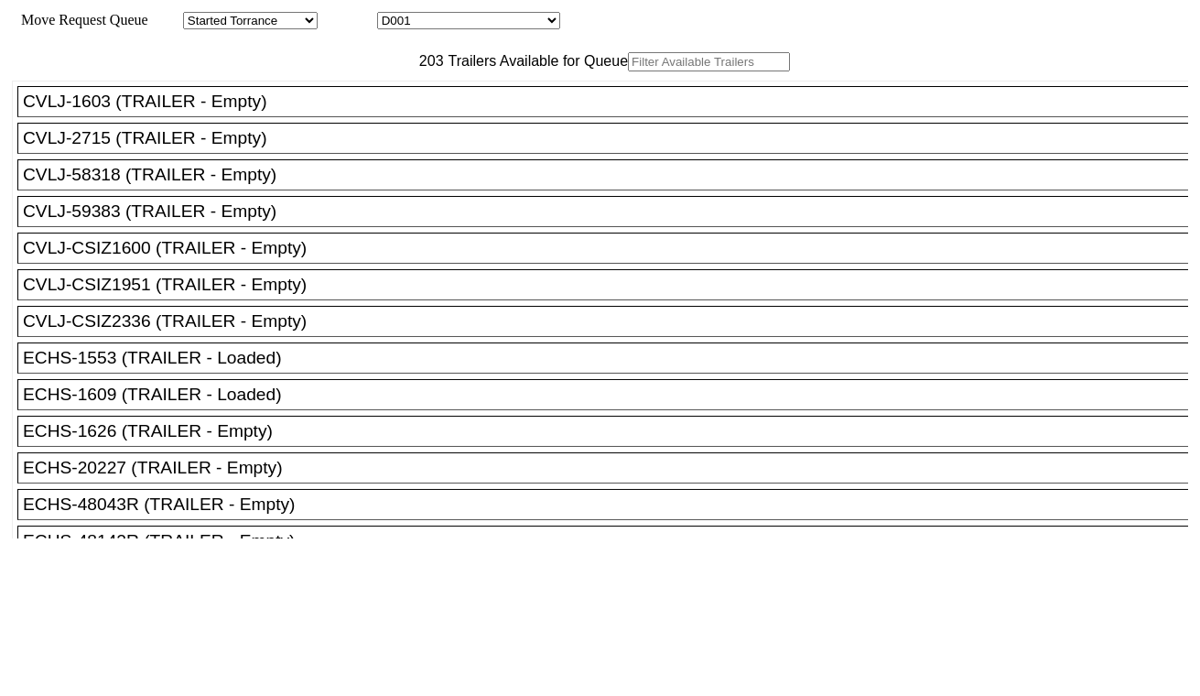
click at [441, 24] on select "D001 D002 D003 D004 D005 D006 D007 D008 D009 D010 D011 D012 D013 D014 D015 D016…" at bounding box center [468, 20] width 183 height 17
select select "3260"
click at [394, 15] on select "D001 D002 D003 D004 D005 D006 D007 D008 D009 D010 D011 D012 D013 D014 D015 D016…" at bounding box center [468, 20] width 183 height 17
click at [628, 71] on input "text" at bounding box center [709, 61] width 162 height 19
paste input "GAOU7913846"
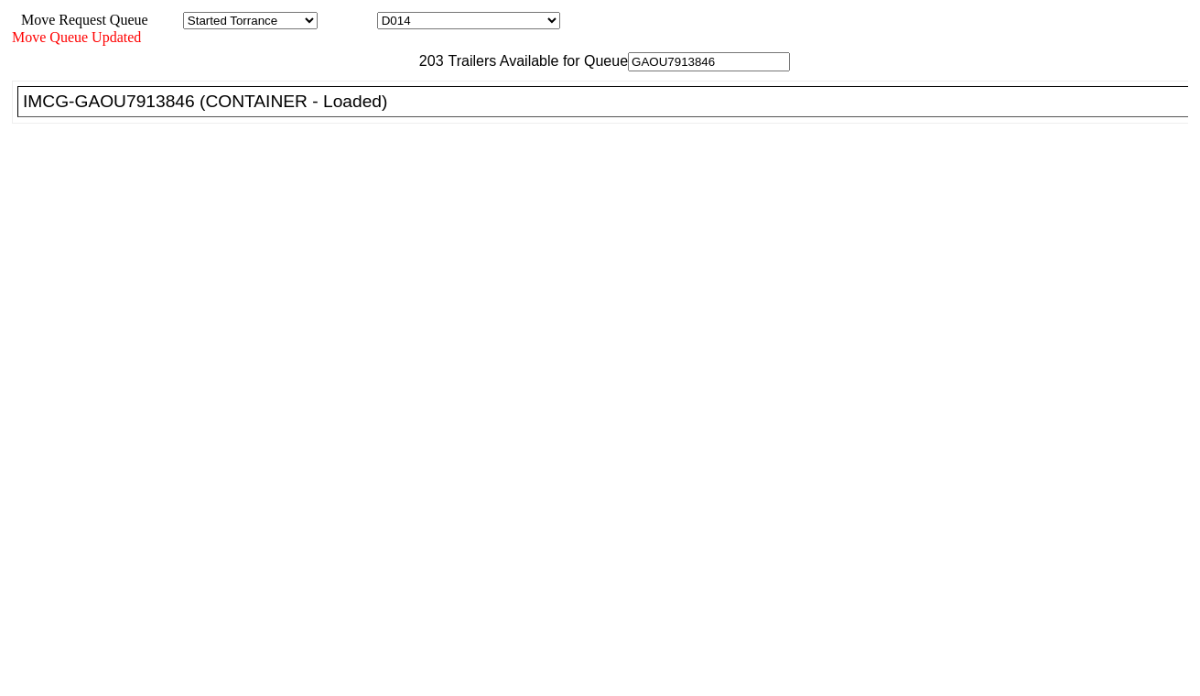
type input "GAOU7913846"
click at [362, 112] on div "IMCG-GAOU7913846 (CONTAINER - Loaded)" at bounding box center [611, 102] width 1176 height 20
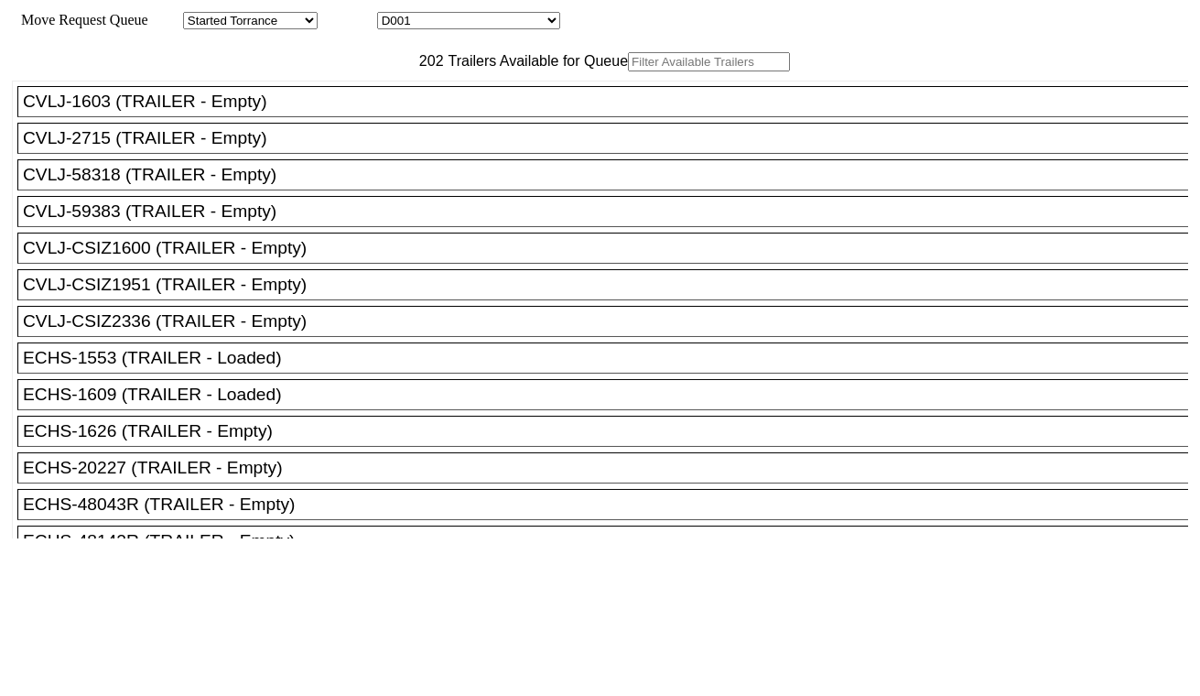
click at [439, 22] on select "D001 D002 D003 D004 D005 D006 D007 D008 D009 D010 D011 D012 D013 D014 D015 D016…" at bounding box center [468, 20] width 183 height 17
select select "3261"
click at [394, 15] on select "D001 D002 D003 D004 D005 D006 D007 D008 D009 D010 D011 D012 D013 D014 D015 D016…" at bounding box center [468, 20] width 183 height 17
click at [628, 71] on input "text" at bounding box center [709, 61] width 162 height 19
paste input "Retrieving data. Wait a few seconds and try to cut or copy again."
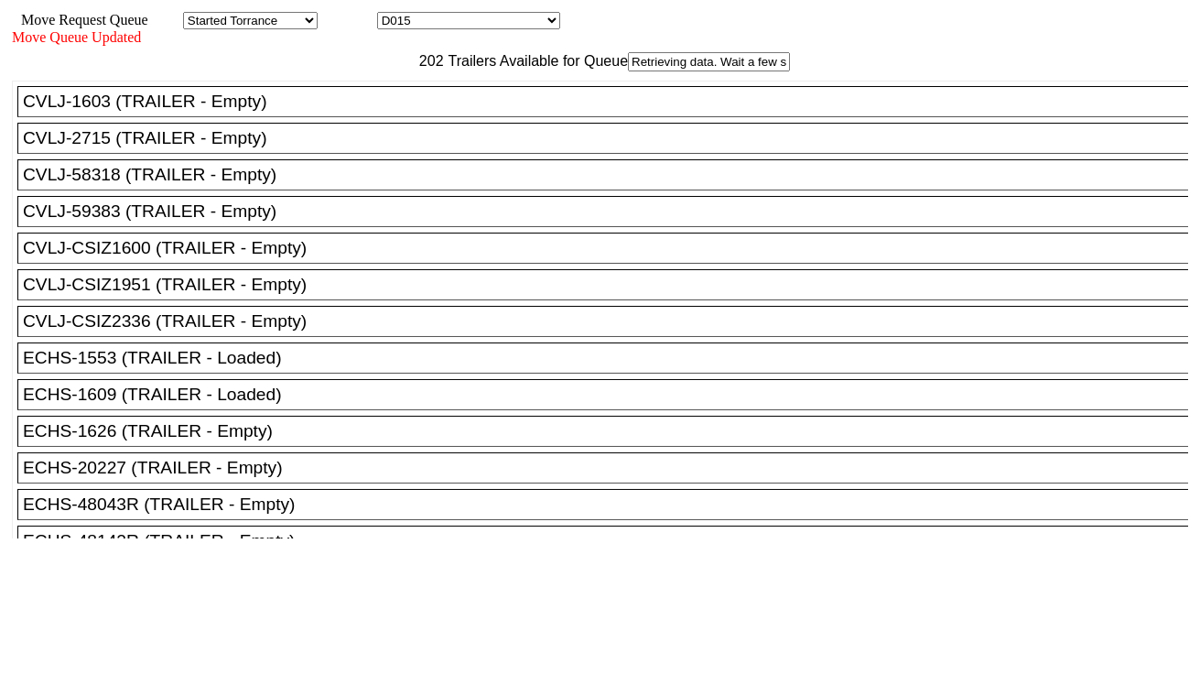
scroll to position [0, 208]
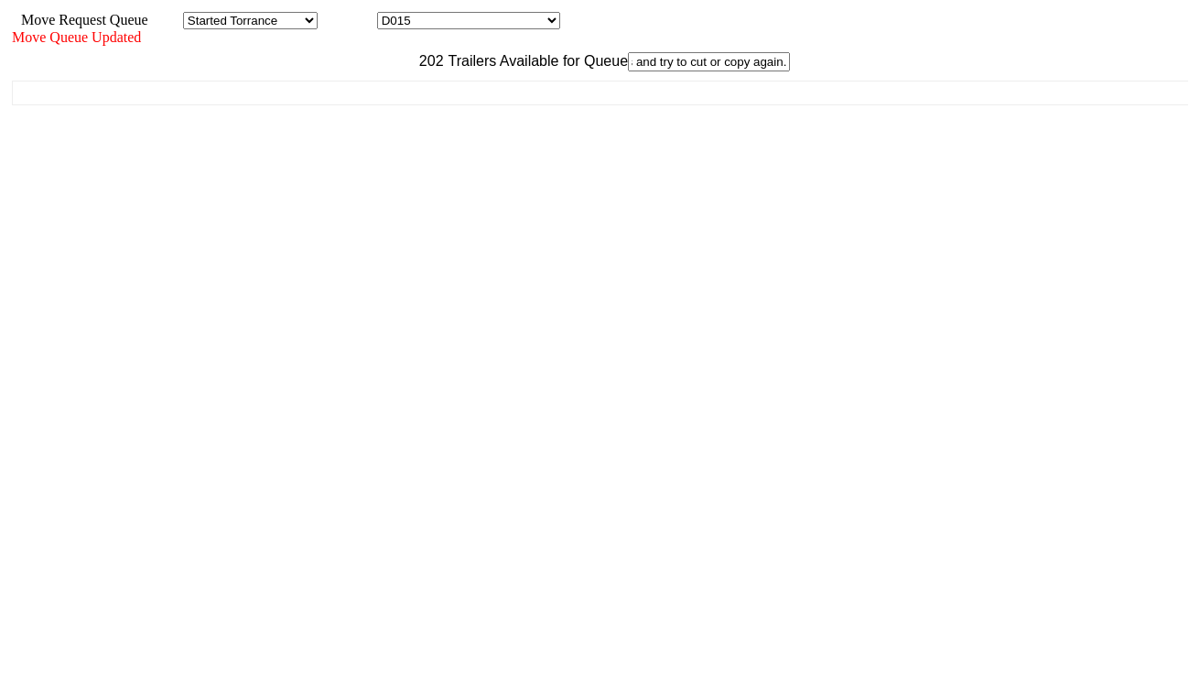
click at [366, 162] on div "CVLJ-1603 (TRAILER - Empty) CVLJ-2715 (TRAILER - Empty) CVLJ-58318 (TRAILER - E…" at bounding box center [600, 304] width 1176 height 467
click at [628, 71] on input "Retrieving data. Wait a few seconds and try to cut or copy again." at bounding box center [709, 61] width 162 height 19
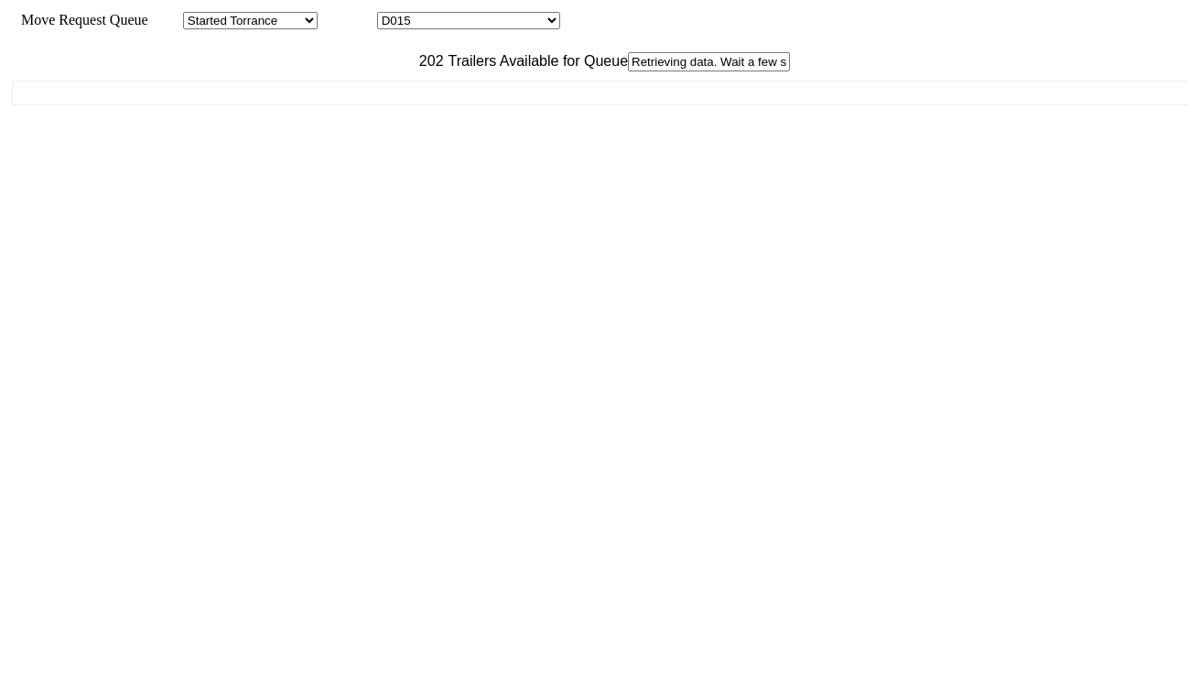
paste input "MSNU7555700"
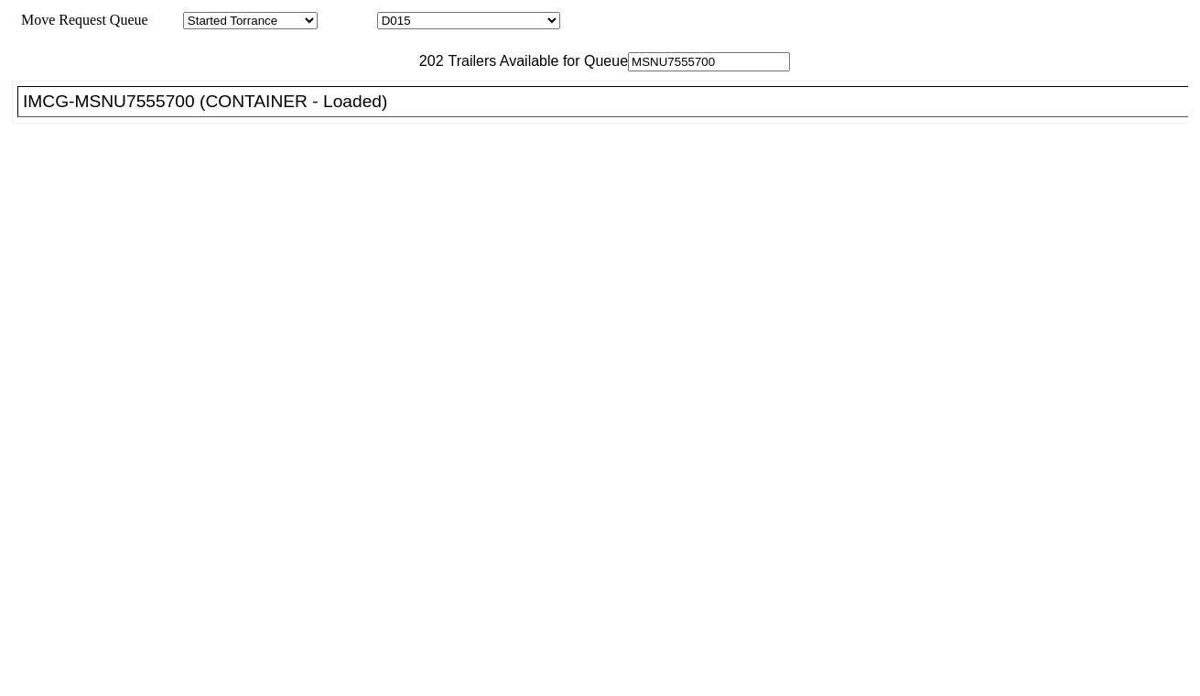
type input "MSNU7555700"
click at [399, 112] on div "IMCG-MSNU7555700 (CONTAINER - Loaded)" at bounding box center [611, 102] width 1176 height 20
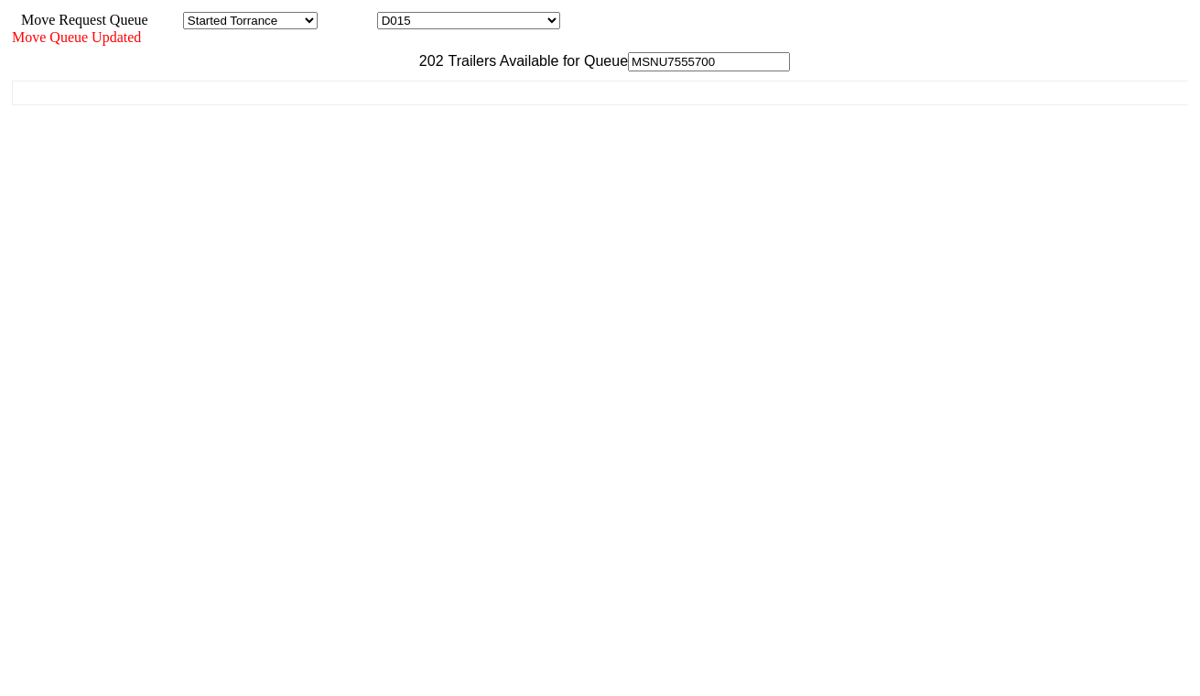
click at [468, 29] on select "D001 D002 D003 D004 D005 D006 D007 D008 D009 D010 D011 D012 D013 D014 D015 D016…" at bounding box center [468, 20] width 183 height 17
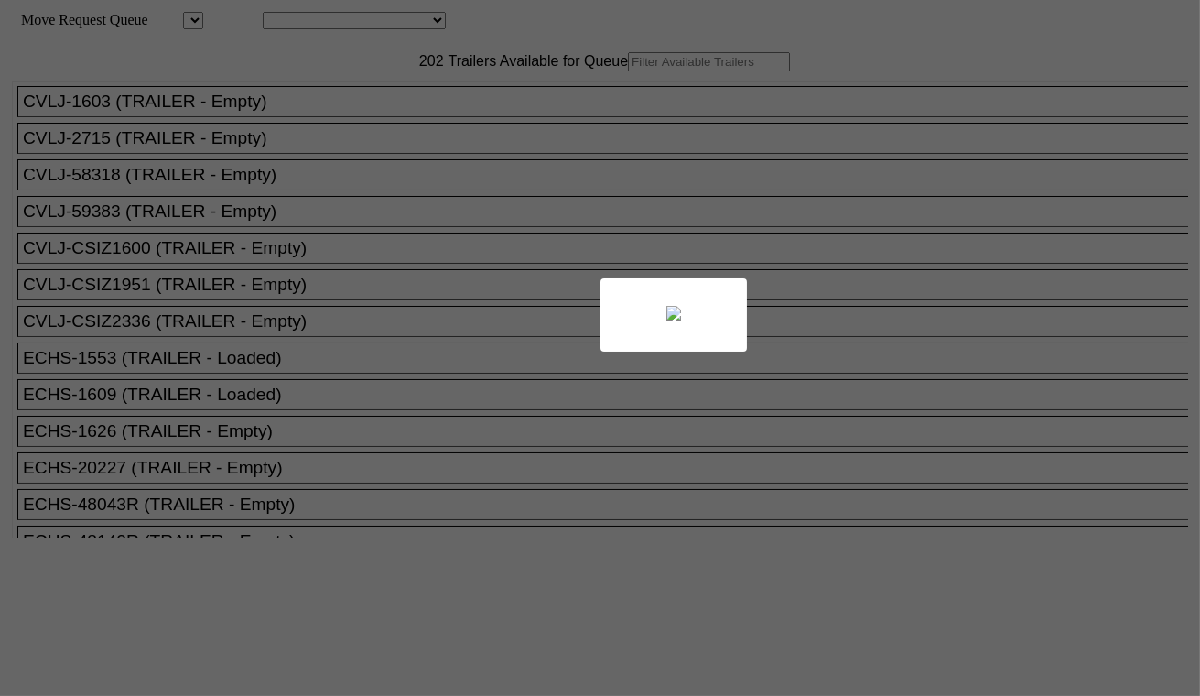
click at [434, 22] on div at bounding box center [600, 348] width 1200 height 696
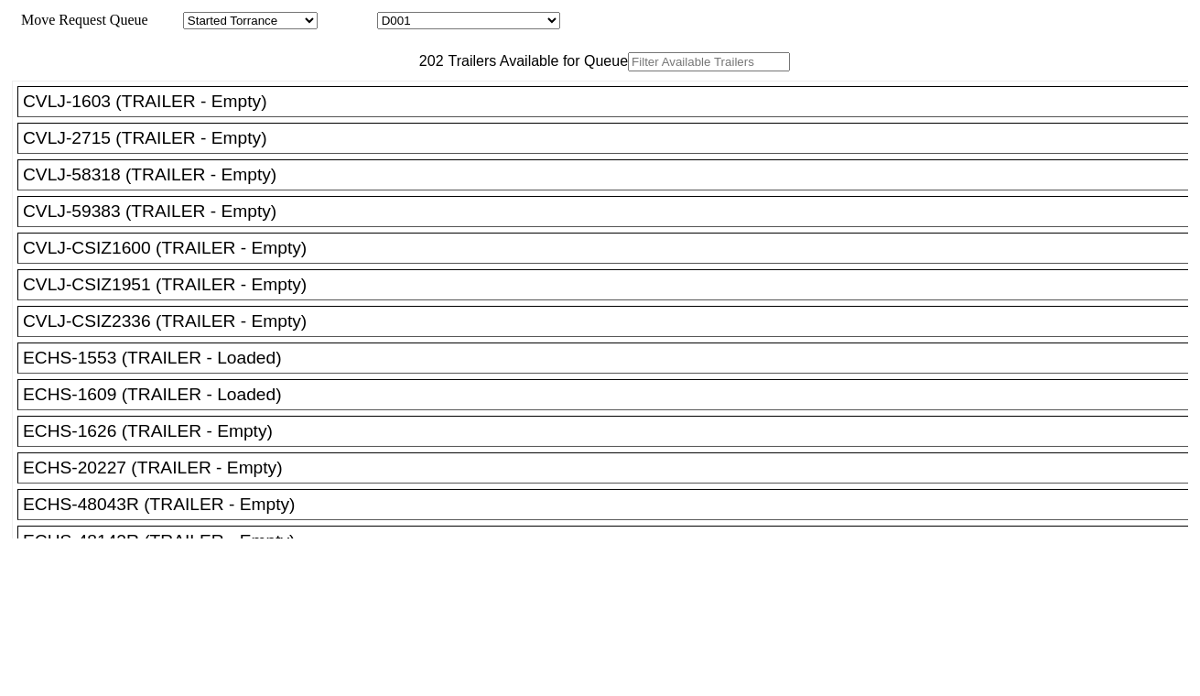
drag, startPoint x: 0, startPoint y: 0, endPoint x: 434, endPoint y: 22, distance: 434.4
click at [434, 22] on select "D001 D002 D003 D004 D005 D006 D007 D008 D009 D010 D011 D012 D013 D014 D015 D016…" at bounding box center [468, 20] width 183 height 17
select select "3262"
click at [394, 15] on select "D001 D002 D003 D004 D005 D006 D007 D008 D009 D010 D011 D012 D013 D014 D015 D016…" at bounding box center [468, 20] width 183 height 17
click at [628, 71] on input "text" at bounding box center [709, 61] width 162 height 19
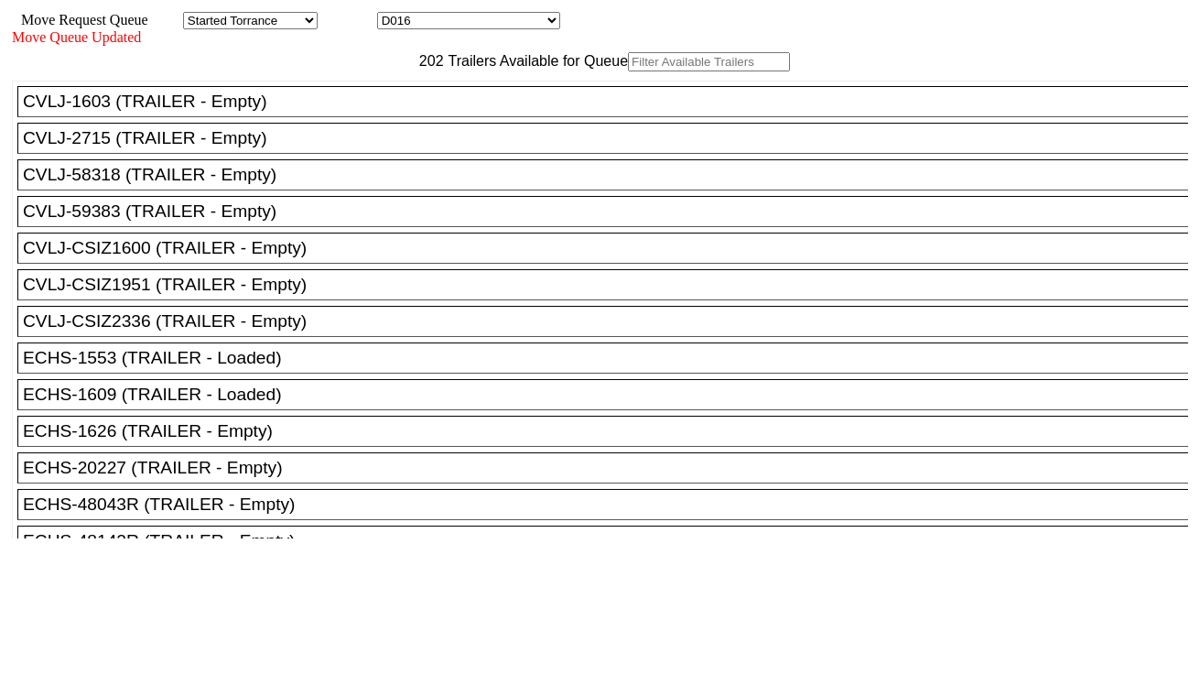
paste input "TCKU7800900"
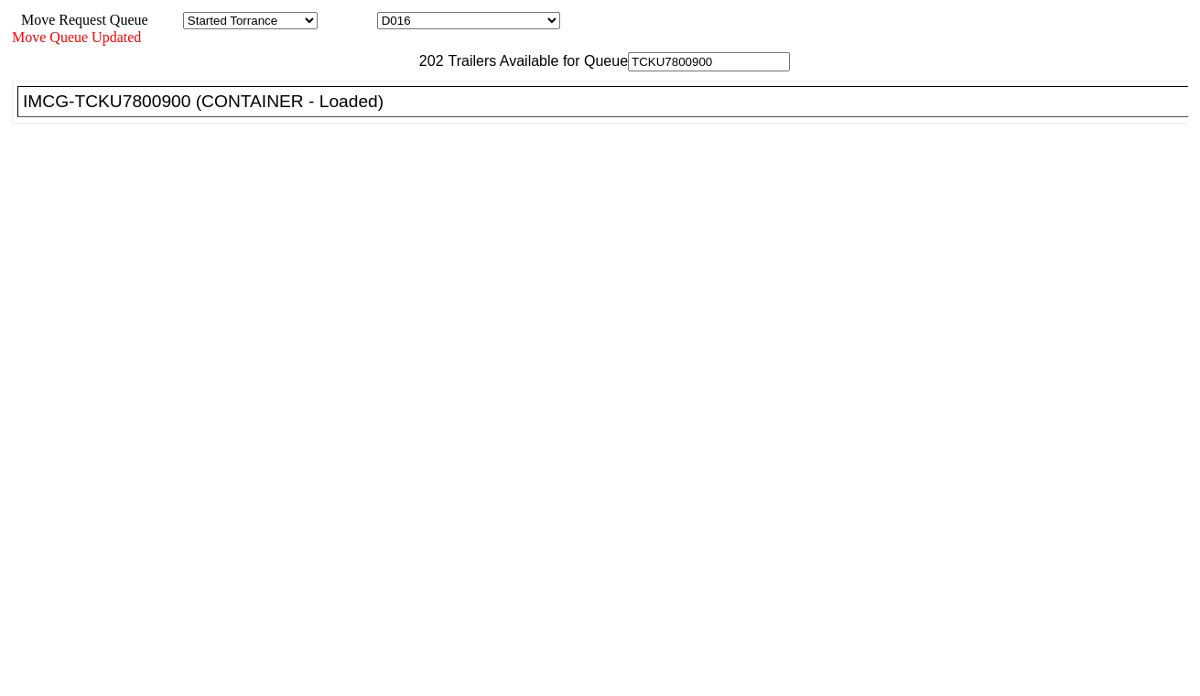
type input "TCKU7800900"
click at [354, 112] on div "IMCG-TCKU7800900 (CONTAINER - Loaded)" at bounding box center [611, 102] width 1176 height 20
